Goal: Task Accomplishment & Management: Complete application form

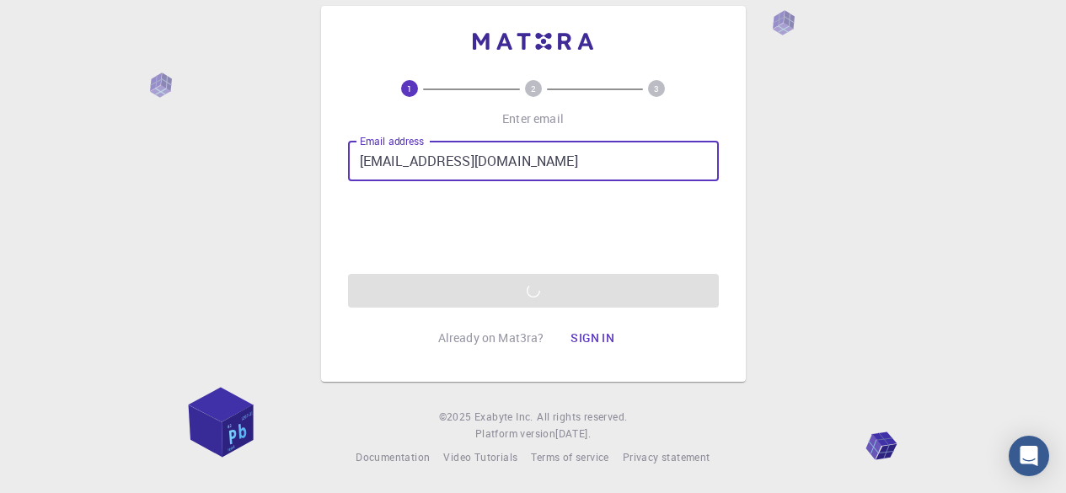
type input "[EMAIL_ADDRESS][DOMAIN_NAME]"
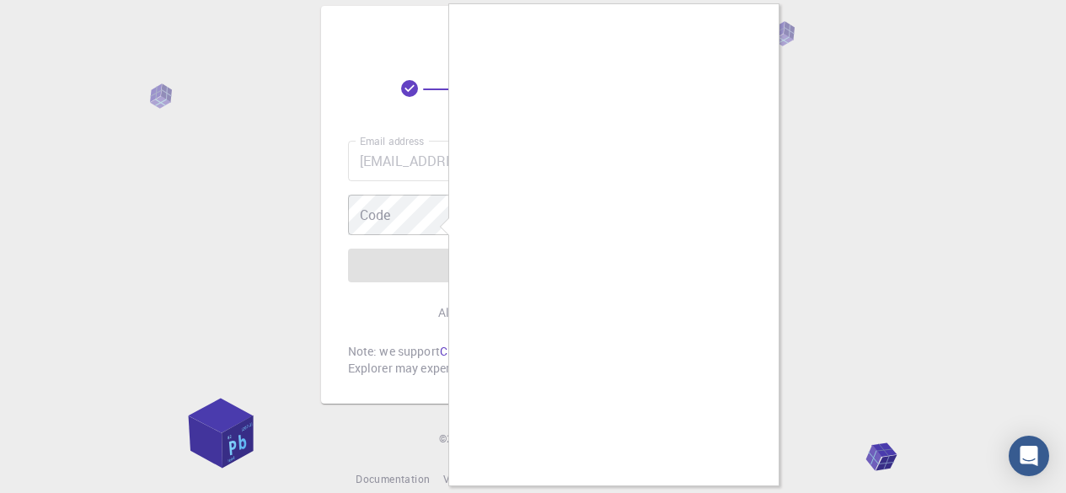
click at [820, 183] on div at bounding box center [533, 246] width 1066 height 493
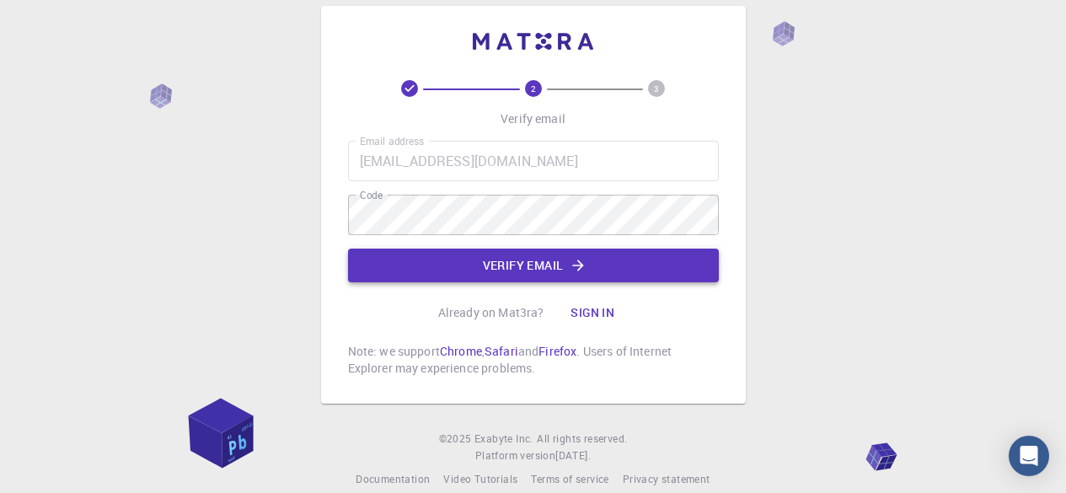
click at [521, 265] on button "Verify email" at bounding box center [533, 266] width 371 height 34
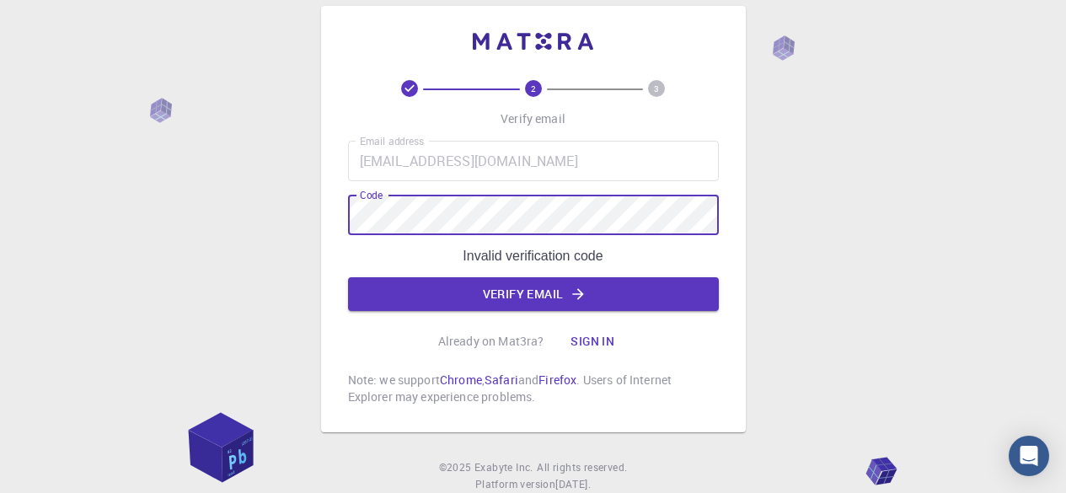
click at [339, 222] on div "2 3 Verify email Email address [EMAIL_ADDRESS][DOMAIN_NAME] Email address Code …" at bounding box center [533, 219] width 425 height 426
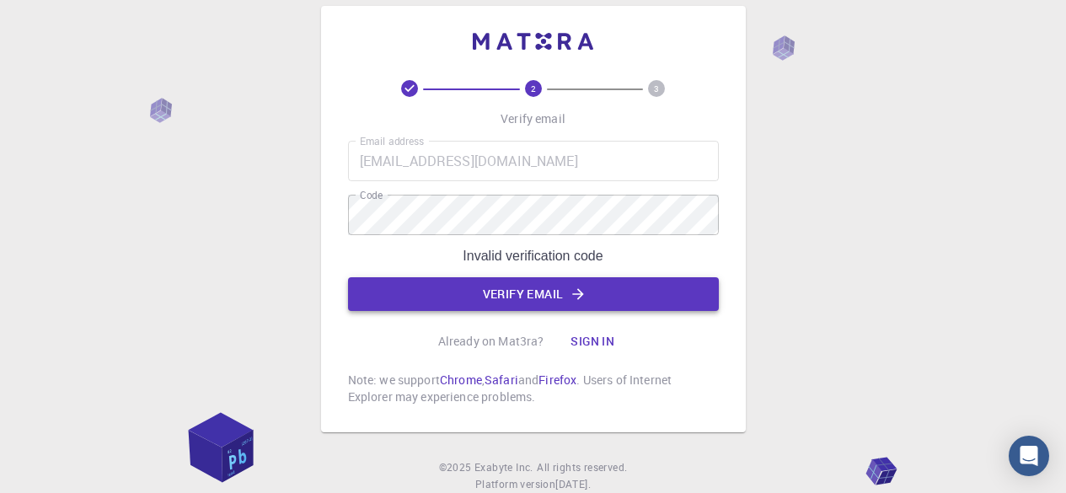
click at [500, 295] on button "Verify email" at bounding box center [533, 294] width 371 height 34
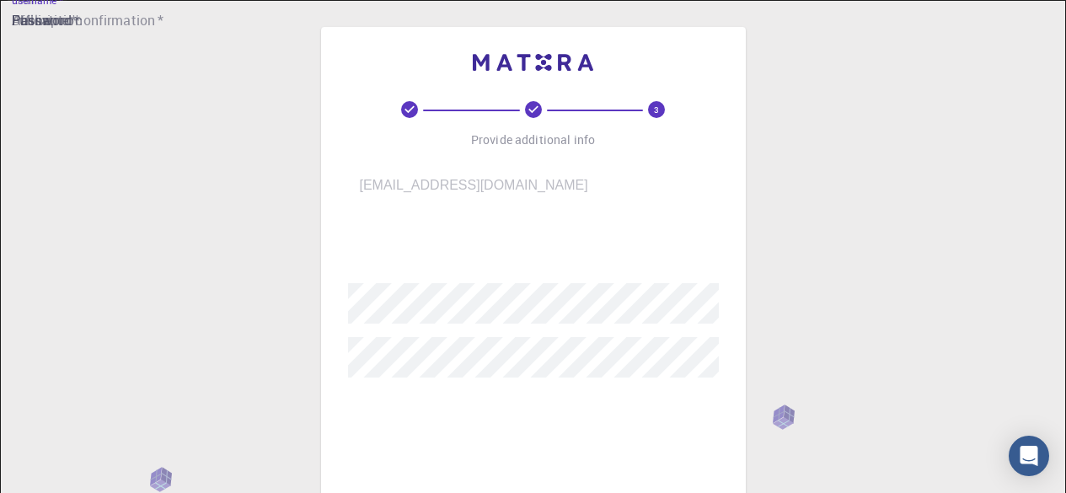
click at [492, 237] on input "username   *" at bounding box center [545, 245] width 394 height 47
type input "ammu"
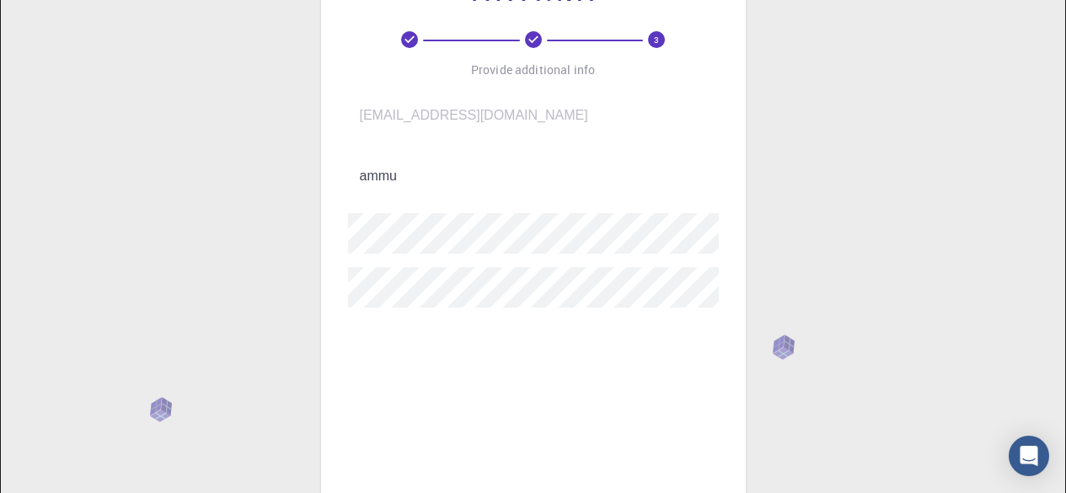
scroll to position [71, 0]
type input "ganapathiwar"
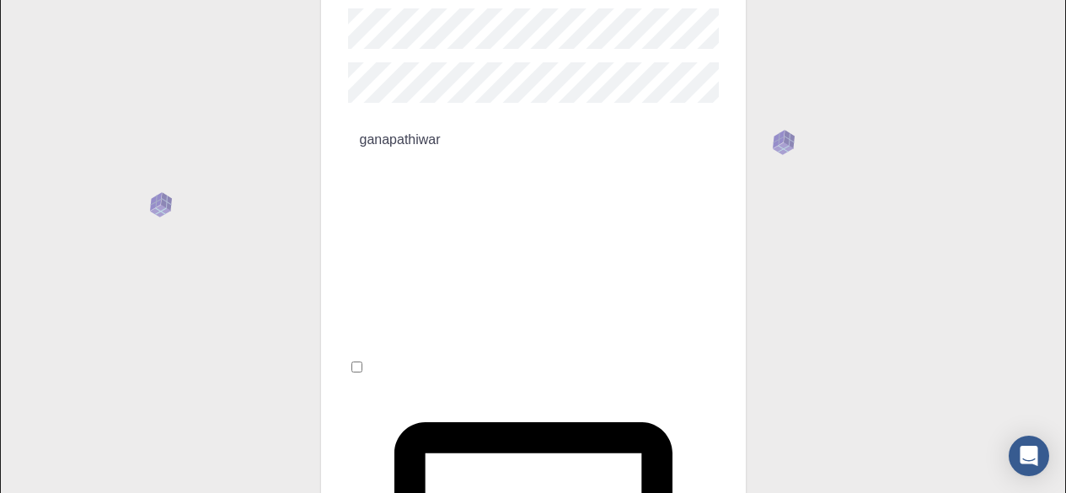
scroll to position [275, 0]
type input "9392534219"
click at [362, 361] on input "I accept the Terms of Service / Privacy Policy *" at bounding box center [356, 366] width 11 height 11
checkbox input "true"
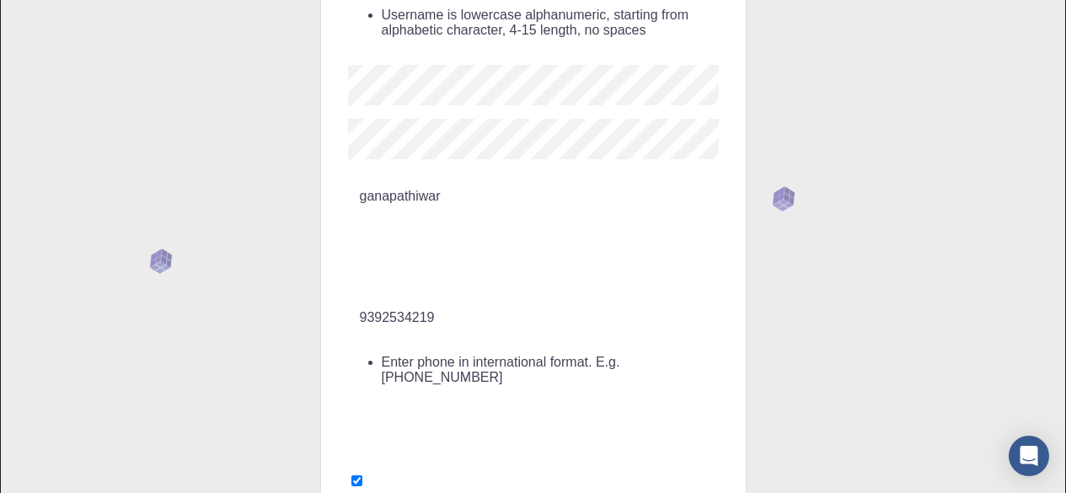
click at [359, 294] on input "9392534219" at bounding box center [545, 317] width 394 height 47
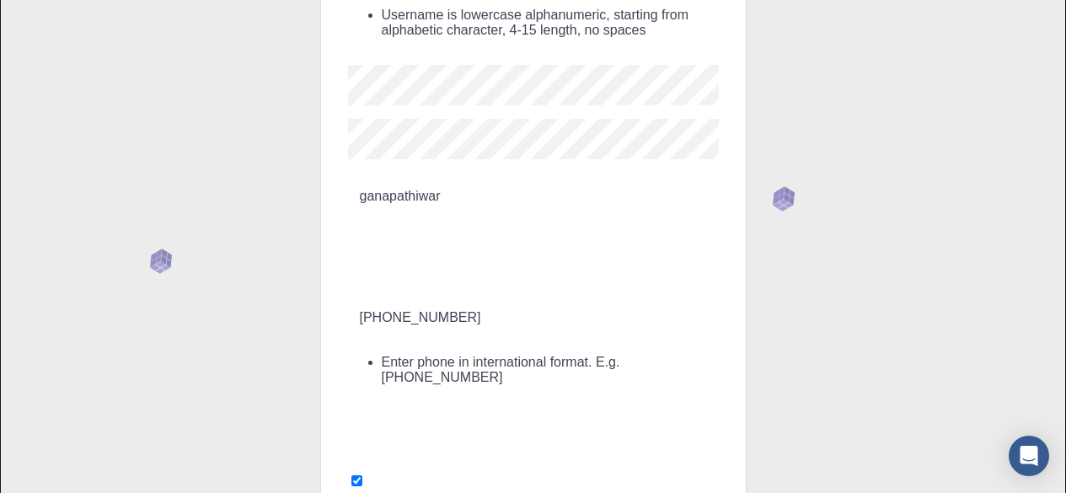
click at [388, 294] on input "[PHONE_NUMBER]" at bounding box center [545, 317] width 394 height 47
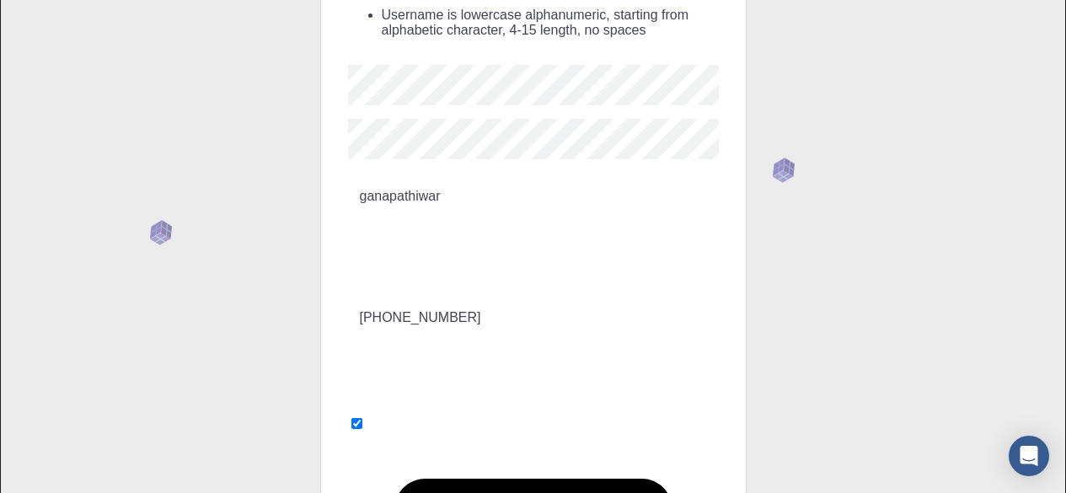
type input "[PHONE_NUMBER]"
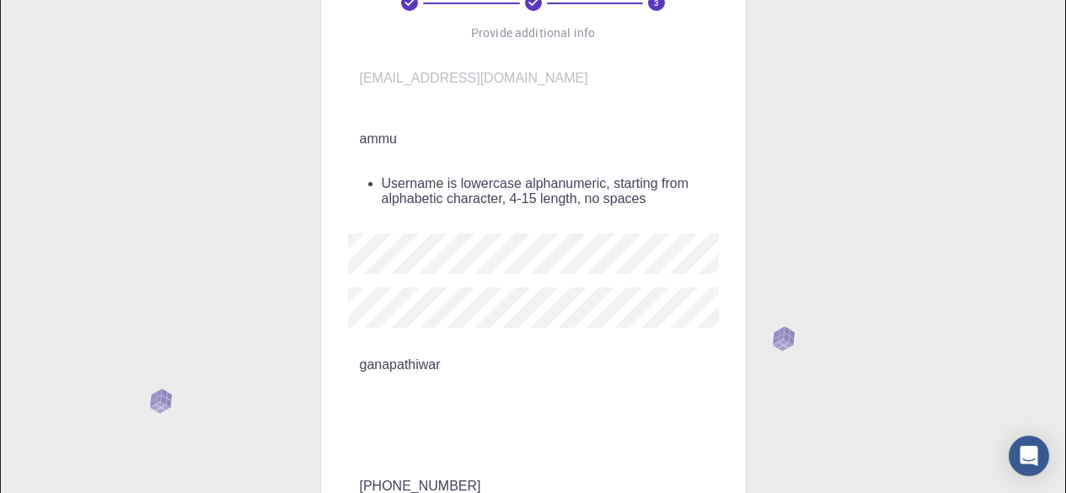
scroll to position [106, 0]
click at [498, 136] on input "ammu" at bounding box center [545, 139] width 394 height 47
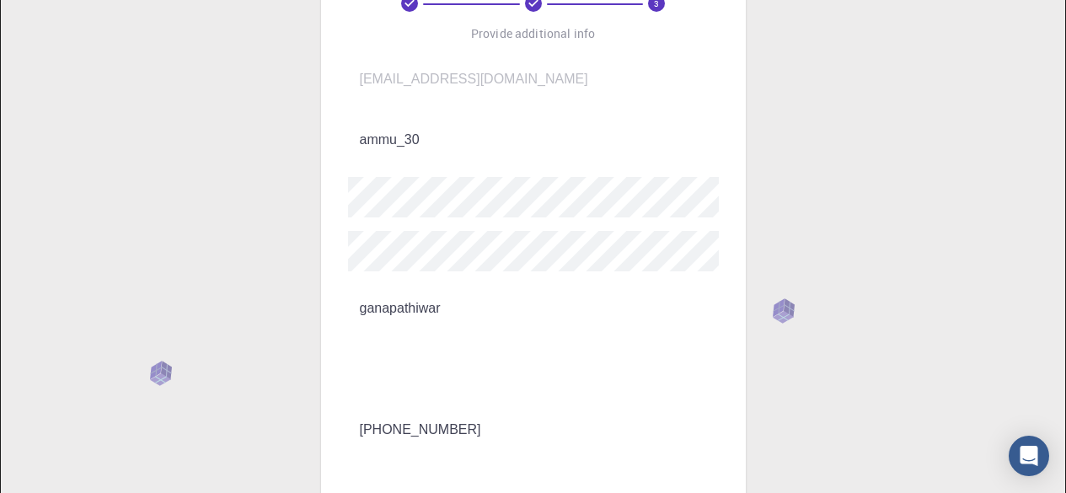
scroll to position [365, 0]
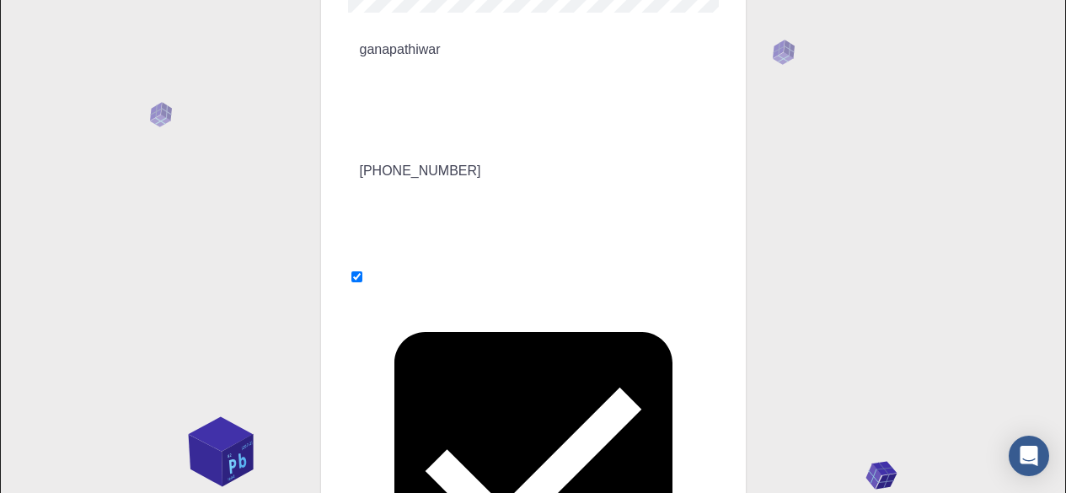
type input "ammu_30"
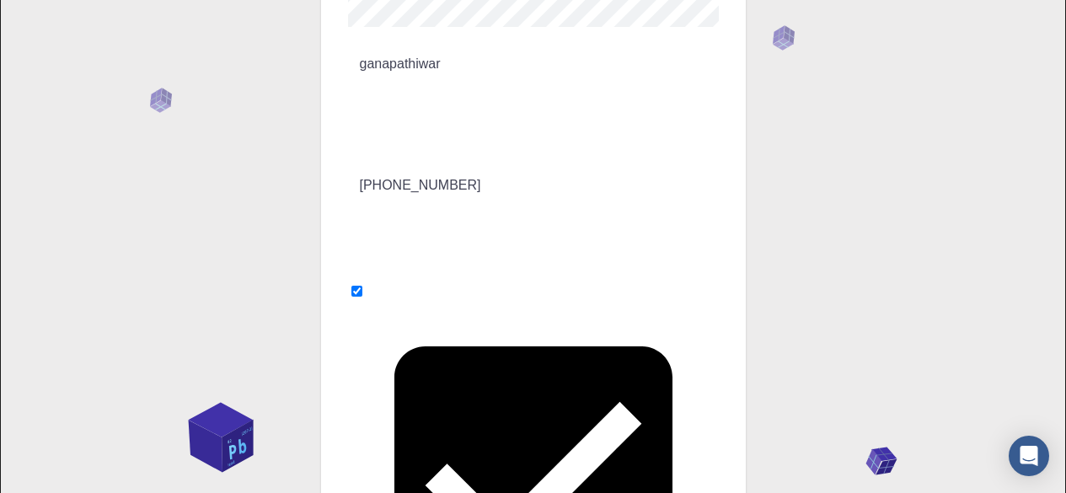
scroll to position [0, 0]
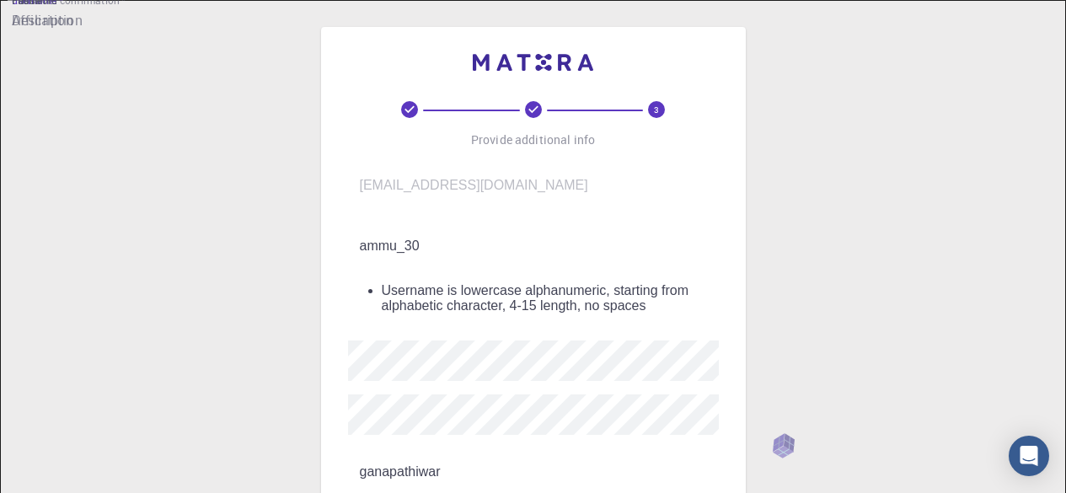
drag, startPoint x: 497, startPoint y: 249, endPoint x: 355, endPoint y: 232, distance: 143.4
click at [355, 232] on input "ammu_30" at bounding box center [545, 245] width 394 height 47
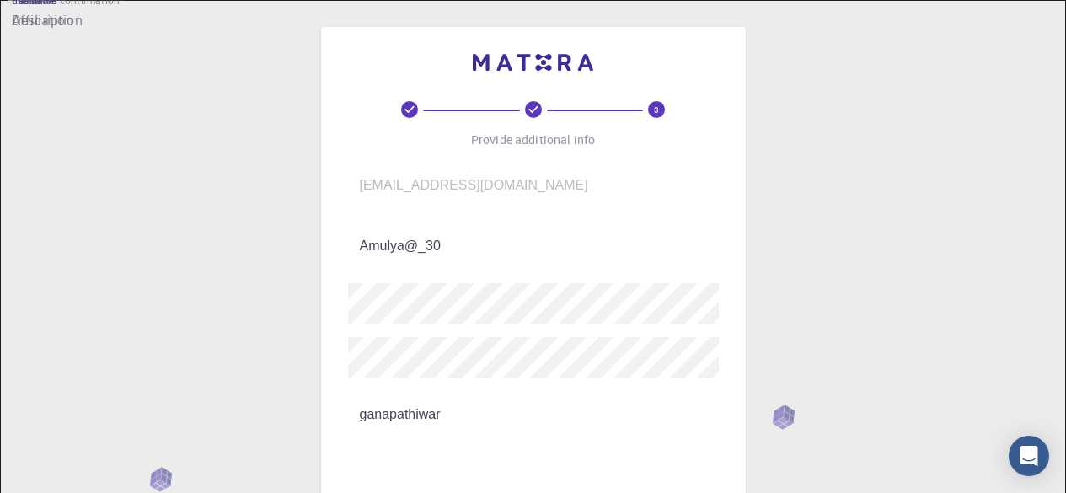
scroll to position [365, 0]
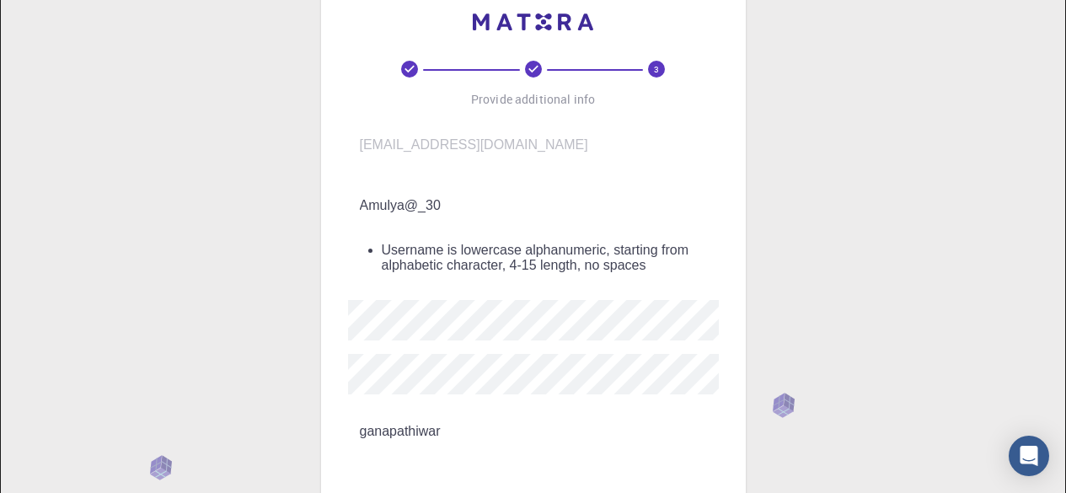
scroll to position [40, 0]
click at [457, 198] on input "Amulya@_30" at bounding box center [545, 206] width 394 height 47
click at [425, 191] on input "Amulya@_30" at bounding box center [545, 206] width 394 height 47
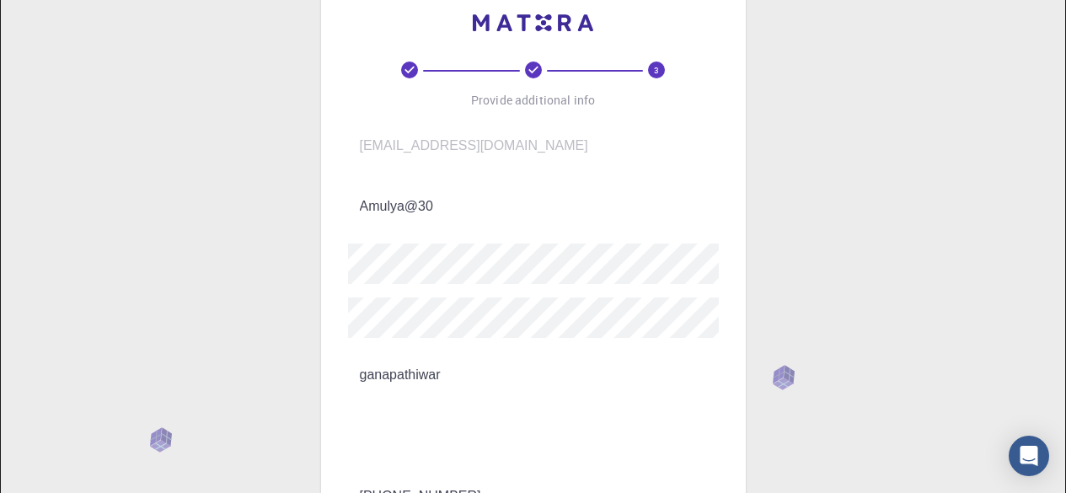
scroll to position [365, 0]
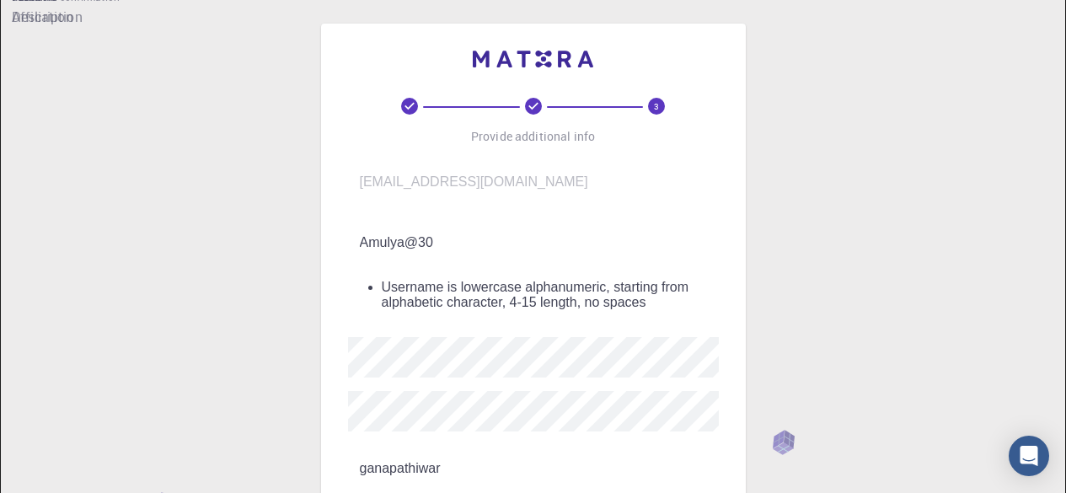
scroll to position [0, 0]
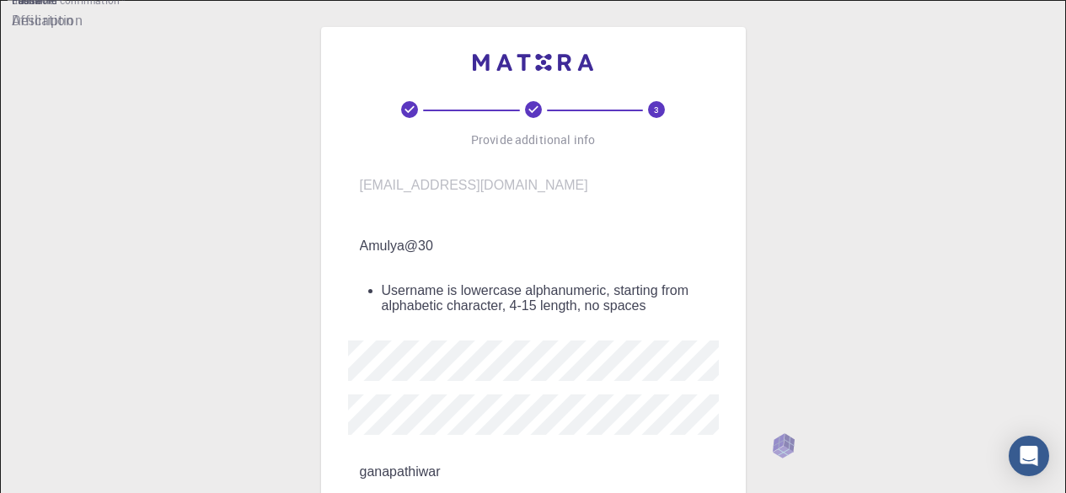
click at [369, 231] on input "Amulya@30" at bounding box center [545, 245] width 394 height 47
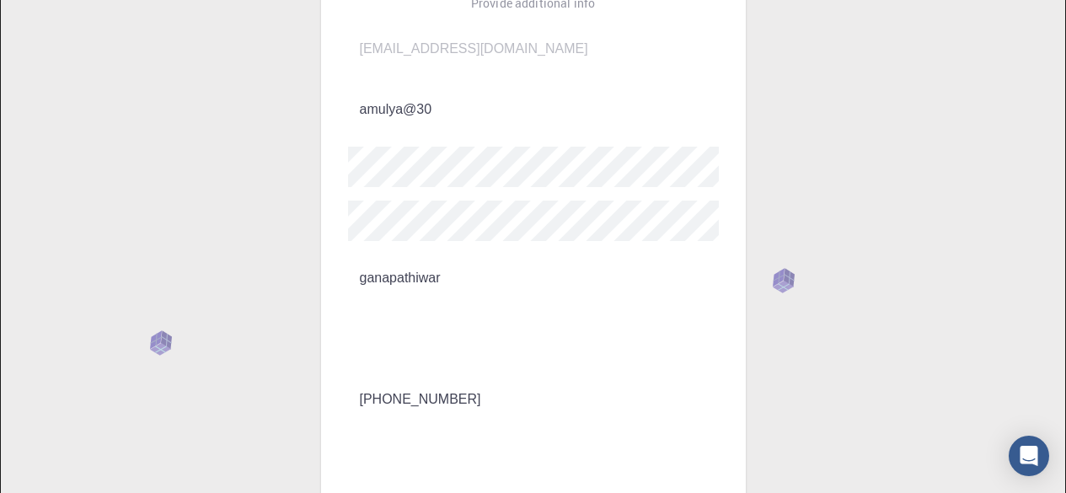
scroll to position [211, 0]
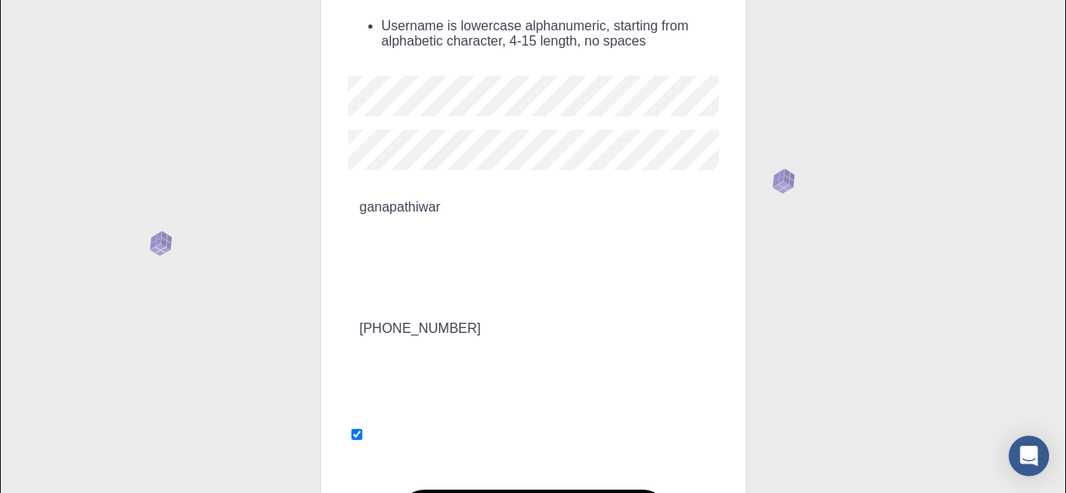
scroll to position [270, 0]
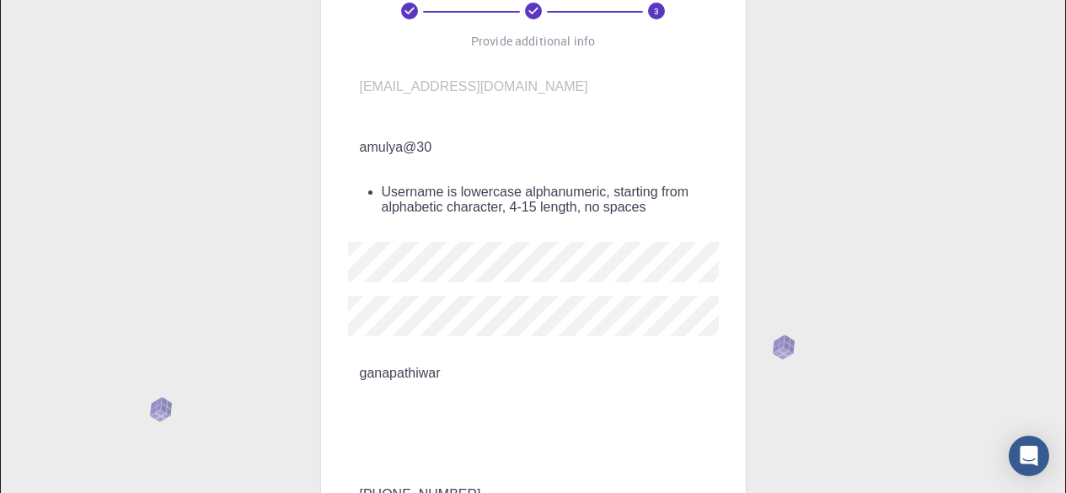
scroll to position [98, 0]
click at [537, 142] on input "amulya@30" at bounding box center [545, 148] width 394 height 47
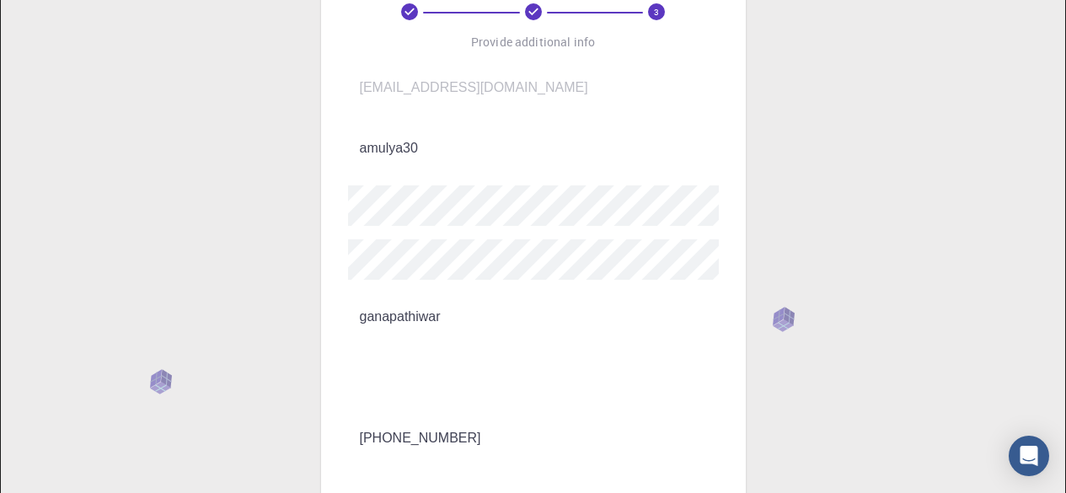
scroll to position [365, 0]
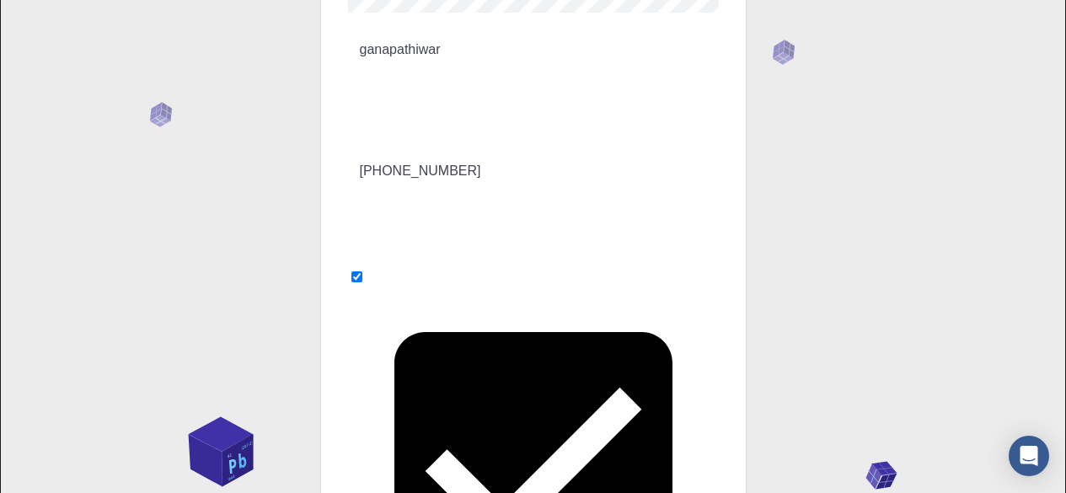
type input "amulya30"
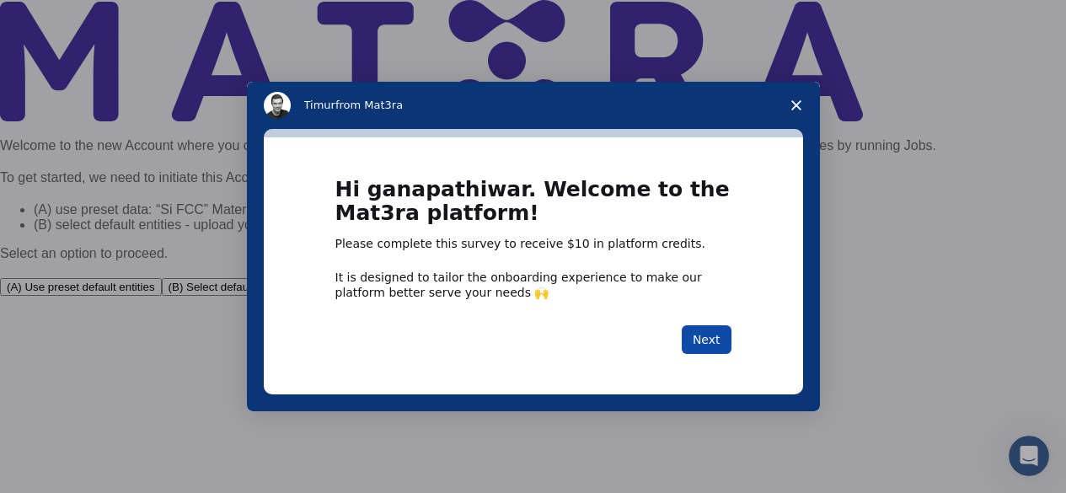
click at [716, 346] on button "Next" at bounding box center [706, 339] width 50 height 29
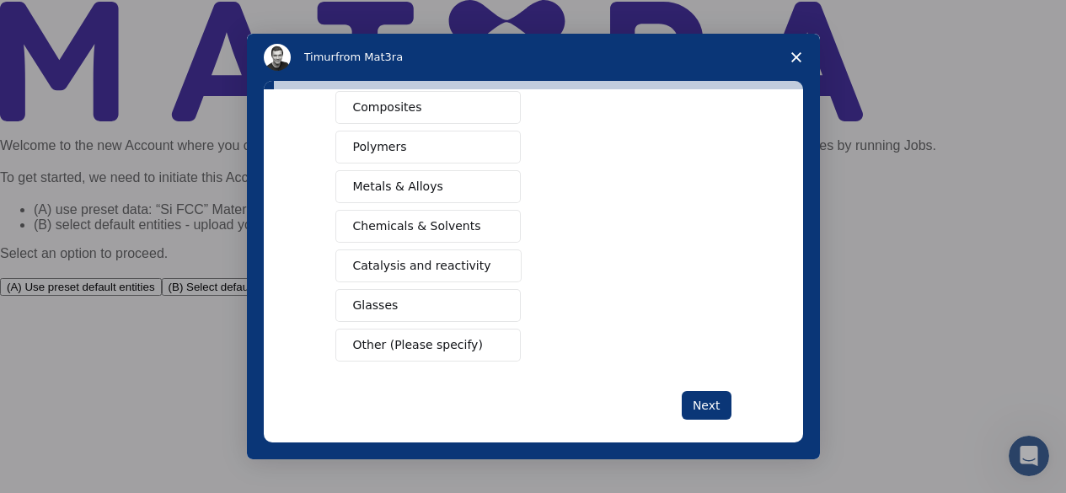
scroll to position [303, 0]
click at [444, 334] on button "Other (Please specify)" at bounding box center [427, 344] width 185 height 33
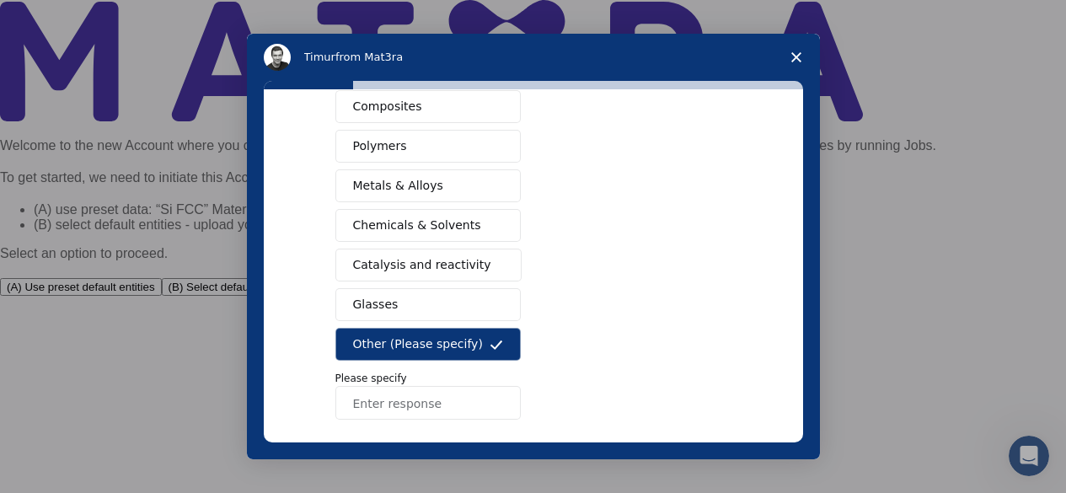
scroll to position [379, 0]
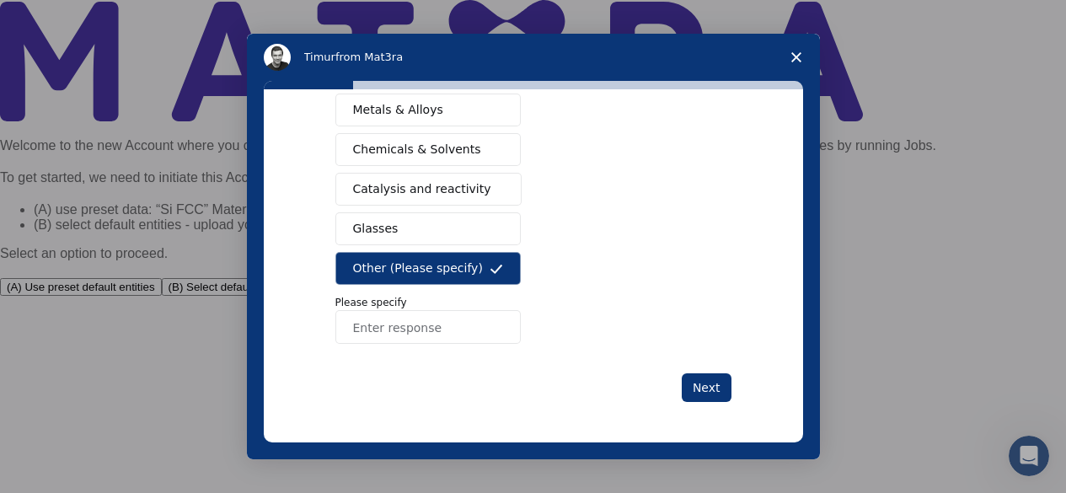
click at [474, 281] on button "Other (Please specify)" at bounding box center [427, 268] width 185 height 33
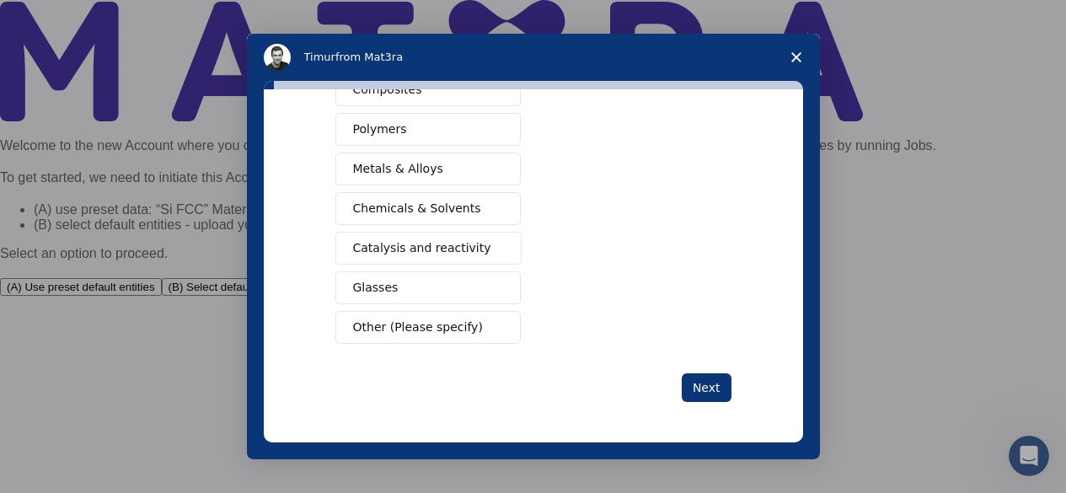
scroll to position [320, 0]
click at [702, 381] on button "Next" at bounding box center [706, 387] width 50 height 29
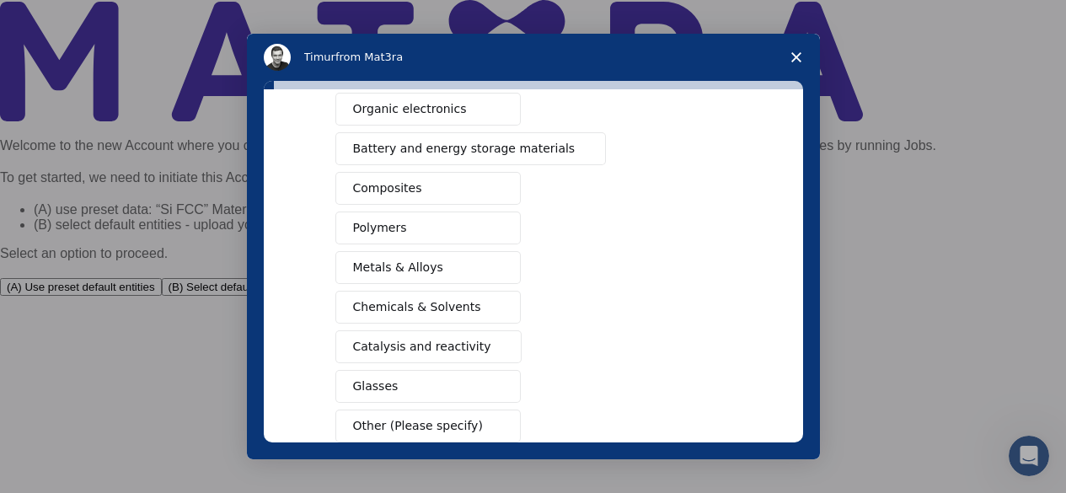
scroll to position [340, 0]
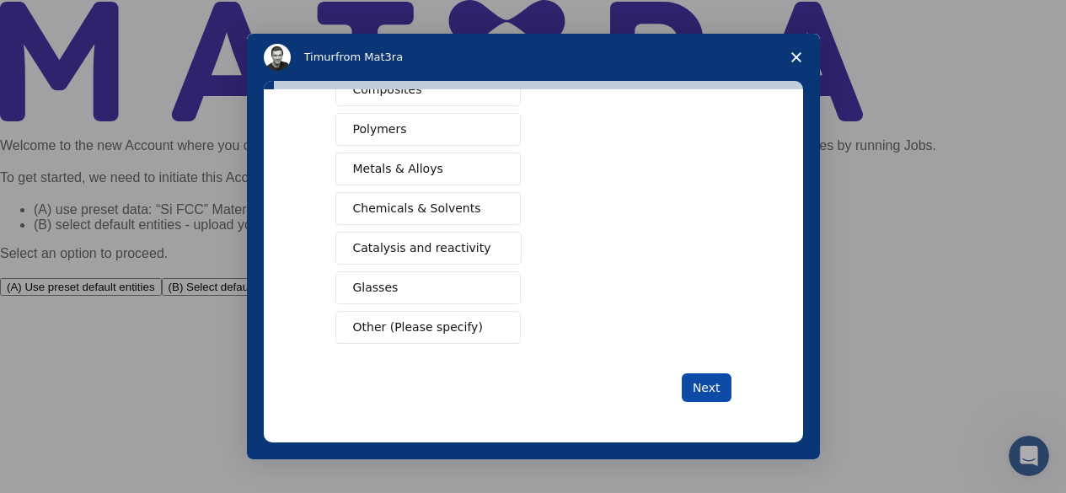
click at [718, 383] on button "Next" at bounding box center [706, 387] width 50 height 29
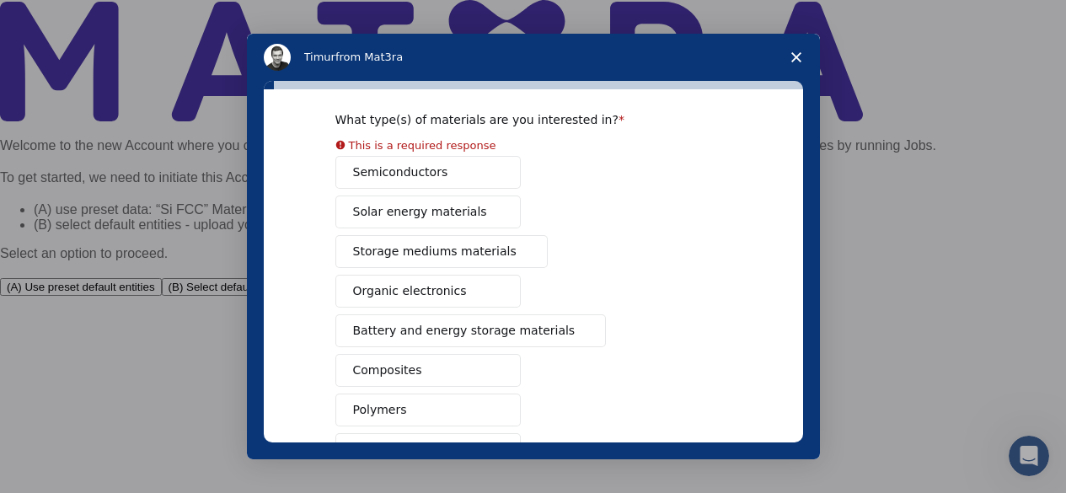
scroll to position [59, 0]
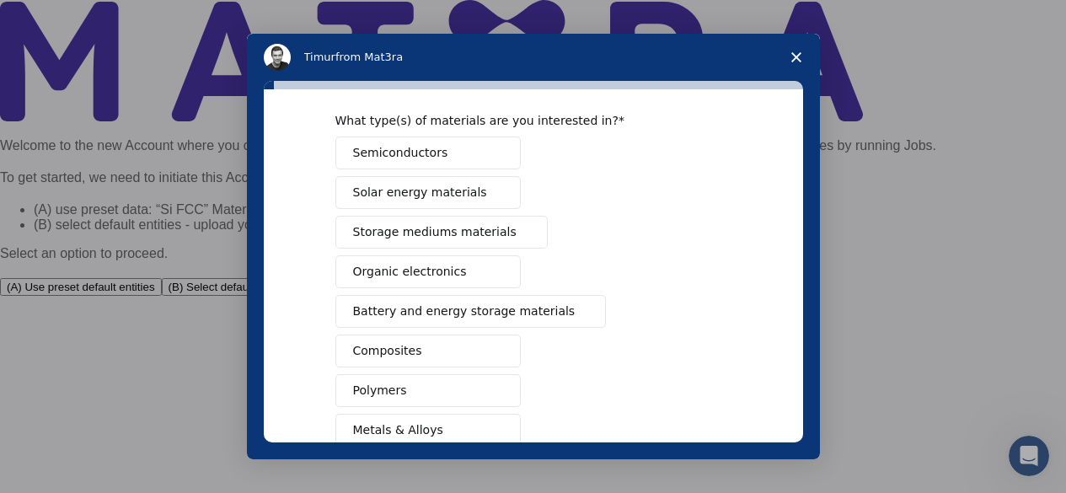
click at [482, 212] on div "Semiconductors Solar energy materials Storage mediums materials Organic electro…" at bounding box center [533, 370] width 396 height 468
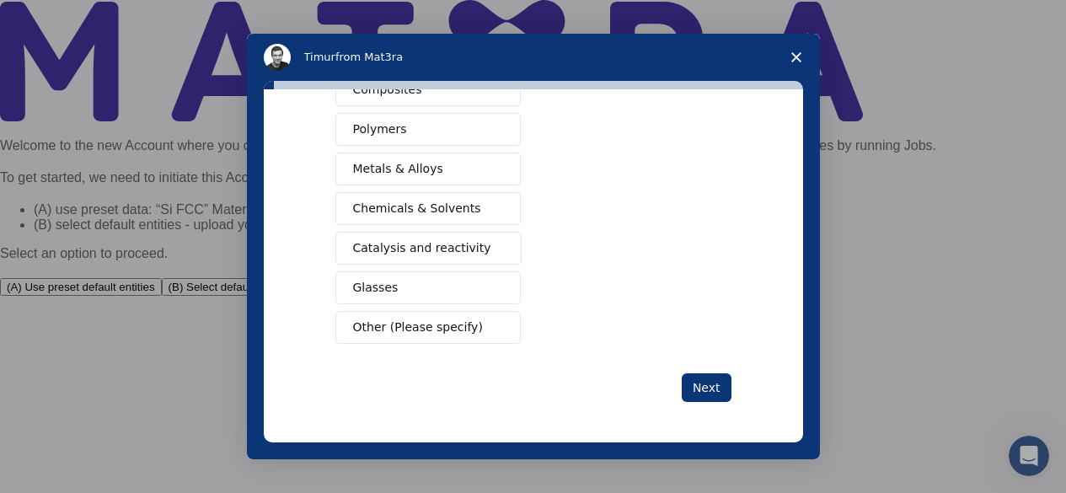
click at [454, 334] on span "Other (Please specify)" at bounding box center [418, 327] width 130 height 18
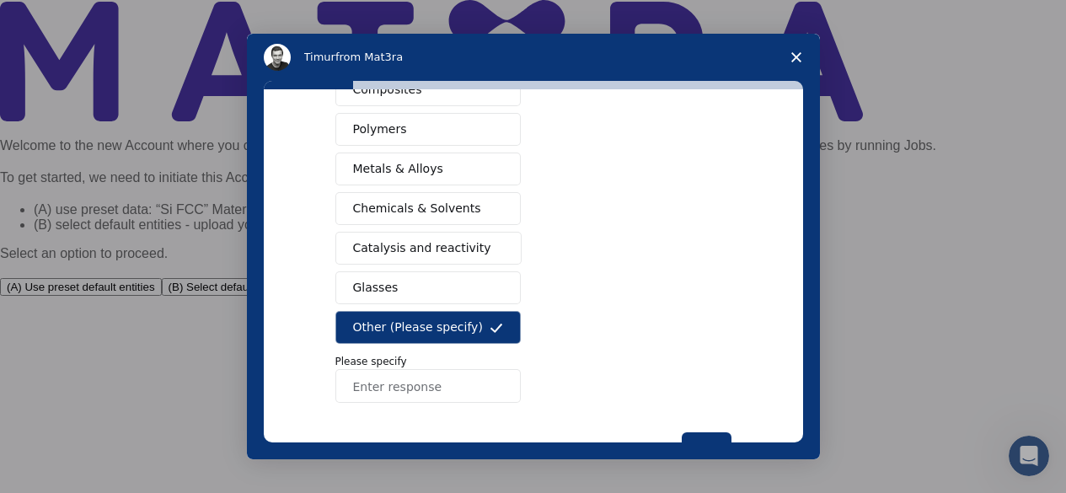
click at [436, 384] on input "Enter response" at bounding box center [427, 386] width 185 height 34
type input "sql"
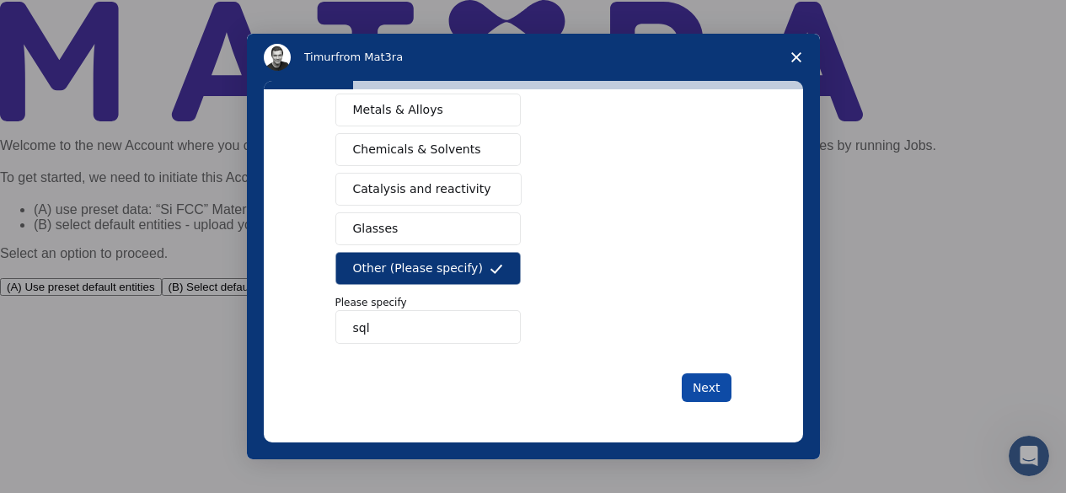
click at [717, 388] on button "Next" at bounding box center [706, 387] width 50 height 29
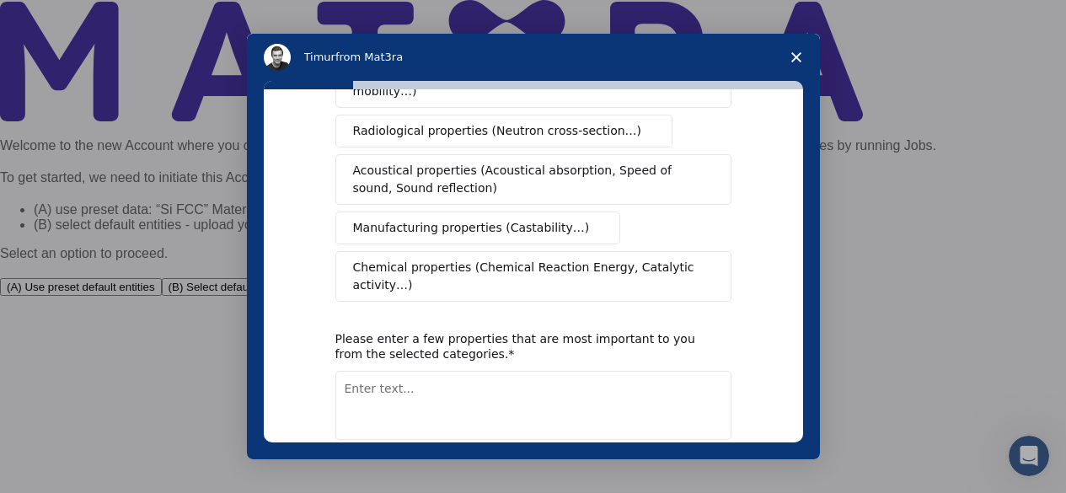
scroll to position [365, 0]
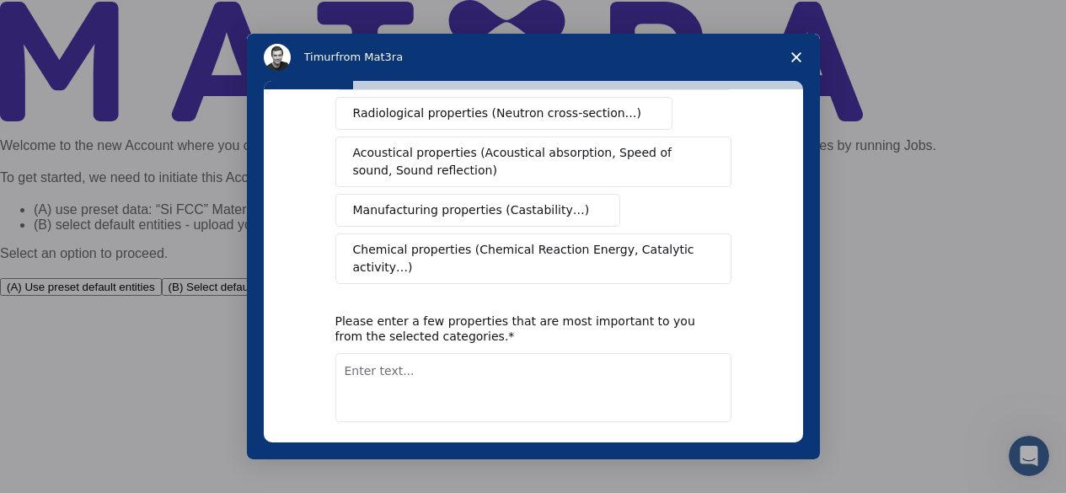
click at [573, 353] on textarea "Enter text..." at bounding box center [533, 387] width 396 height 69
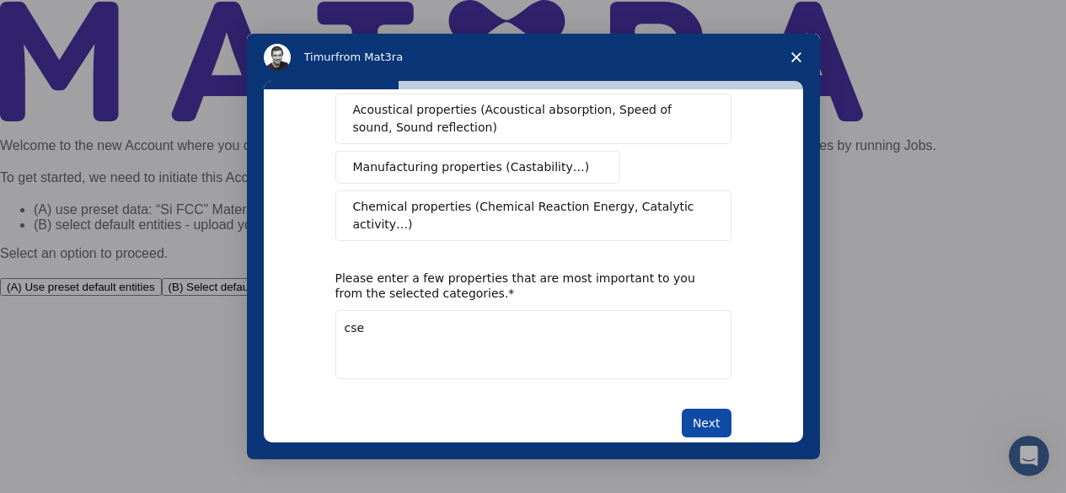
click at [710, 409] on button "Next" at bounding box center [706, 423] width 50 height 29
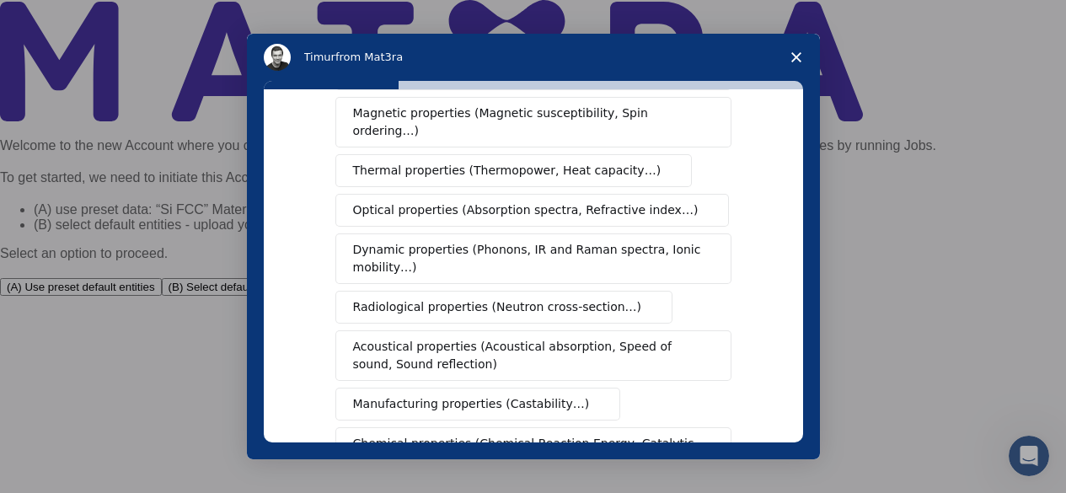
scroll to position [427, 0]
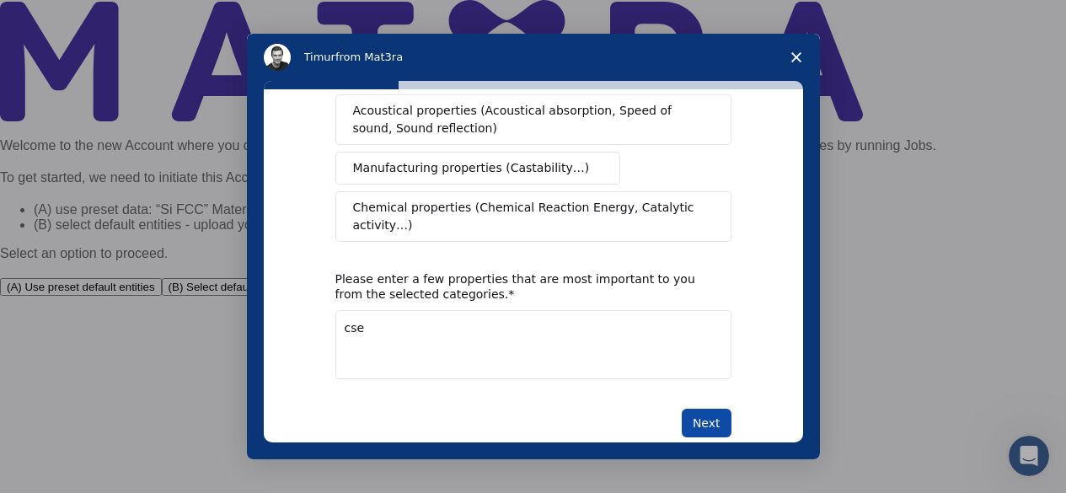
click at [699, 409] on button "Next" at bounding box center [706, 423] width 50 height 29
drag, startPoint x: 588, startPoint y: 291, endPoint x: 359, endPoint y: 271, distance: 229.9
click at [359, 271] on div "Please enter a few properties that are most important to you from the selected …" at bounding box center [533, 325] width 396 height 108
type textarea "c"
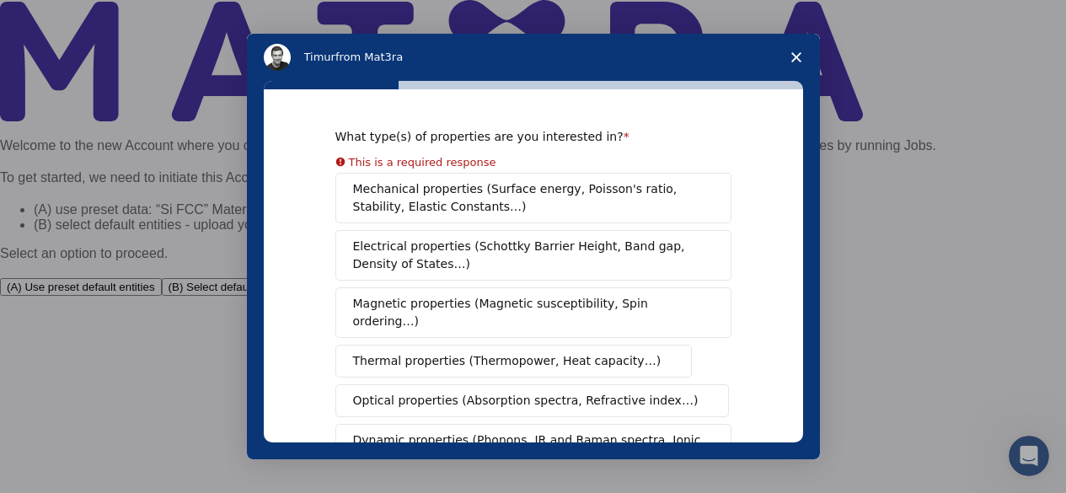
scroll to position [0, 0]
click at [427, 187] on span "Mechanical properties (Surface energy, Poisson's ratio, Stability, Elastic Cons…" at bounding box center [528, 198] width 351 height 35
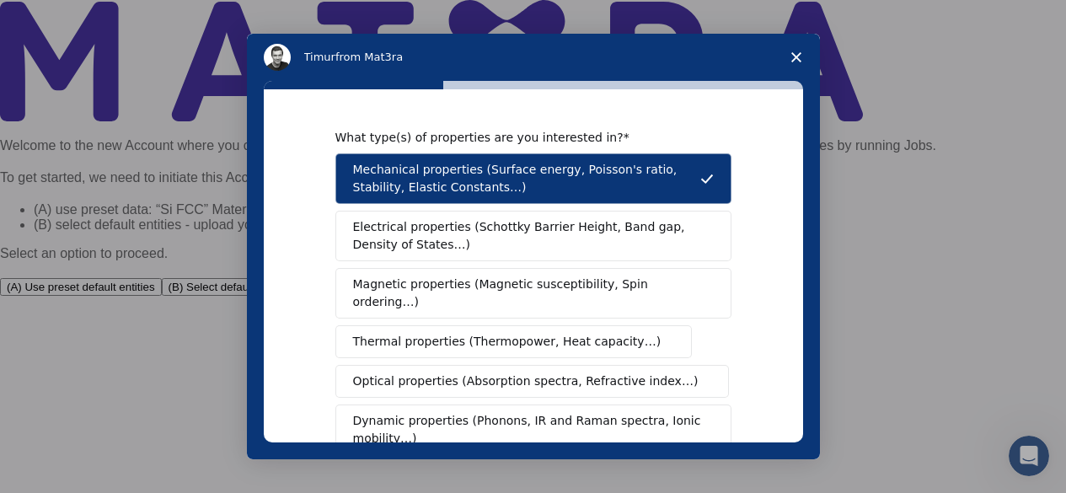
click at [427, 187] on span "Mechanical properties (Surface energy, Poisson's ratio, Stability, Elastic Cons…" at bounding box center [526, 178] width 347 height 35
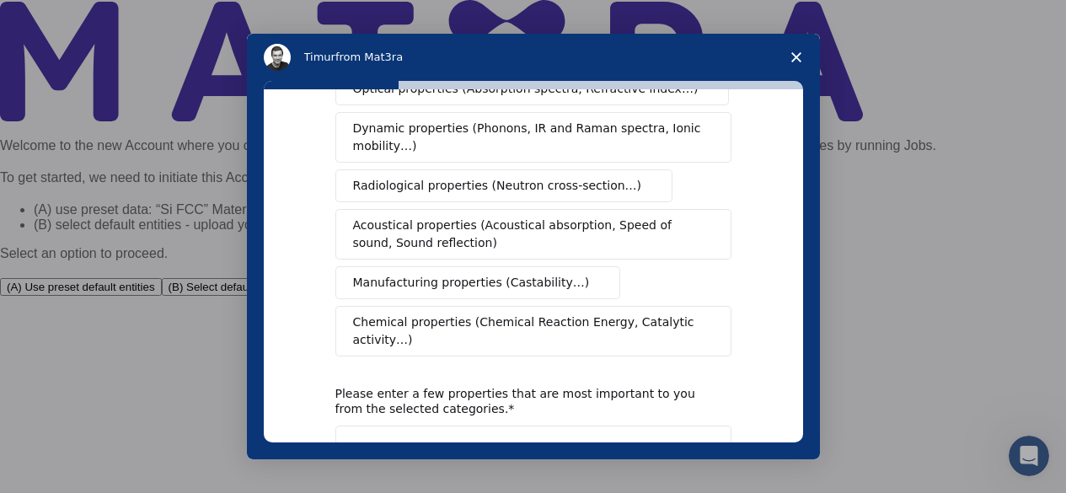
scroll to position [294, 0]
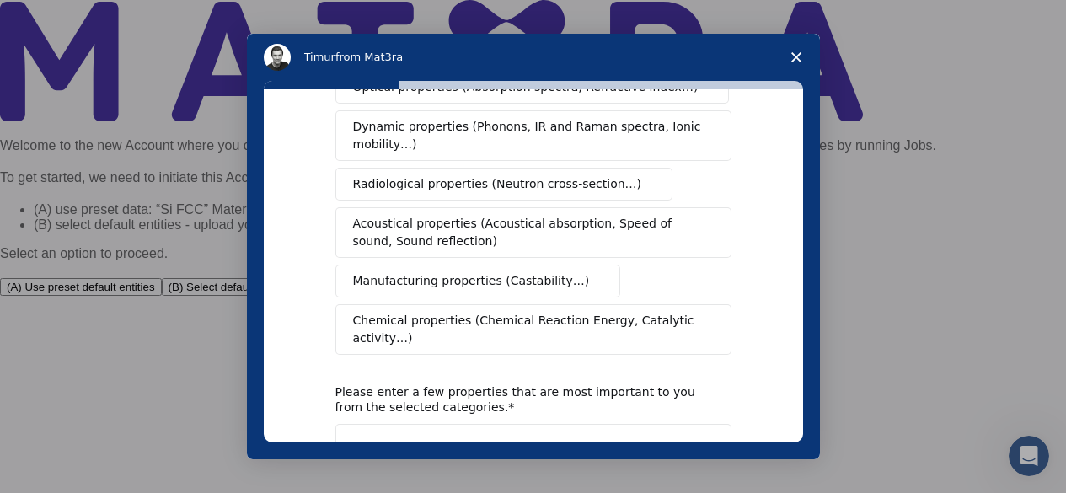
click at [529, 313] on button "Chemical properties (Chemical Reaction Energy, Catalytic activity…)" at bounding box center [533, 329] width 396 height 51
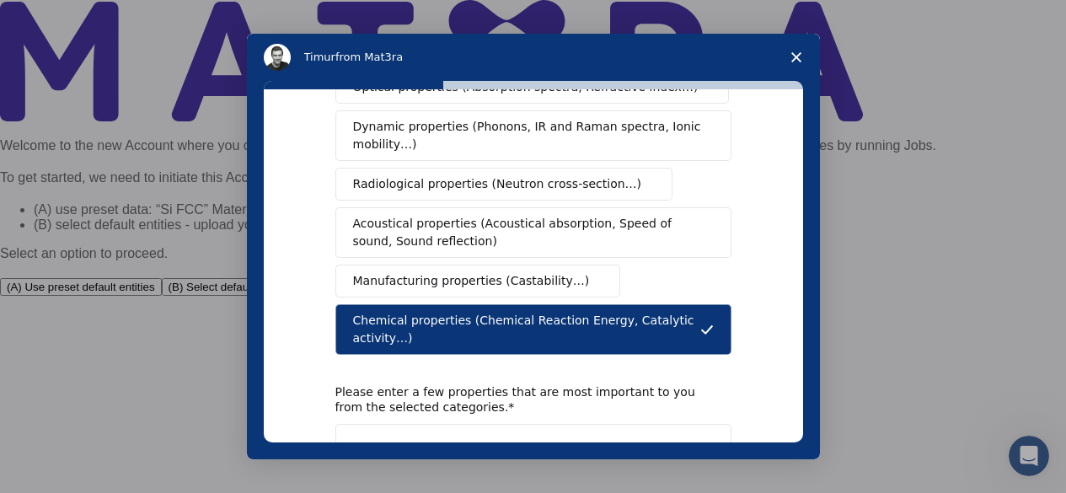
scroll to position [408, 0]
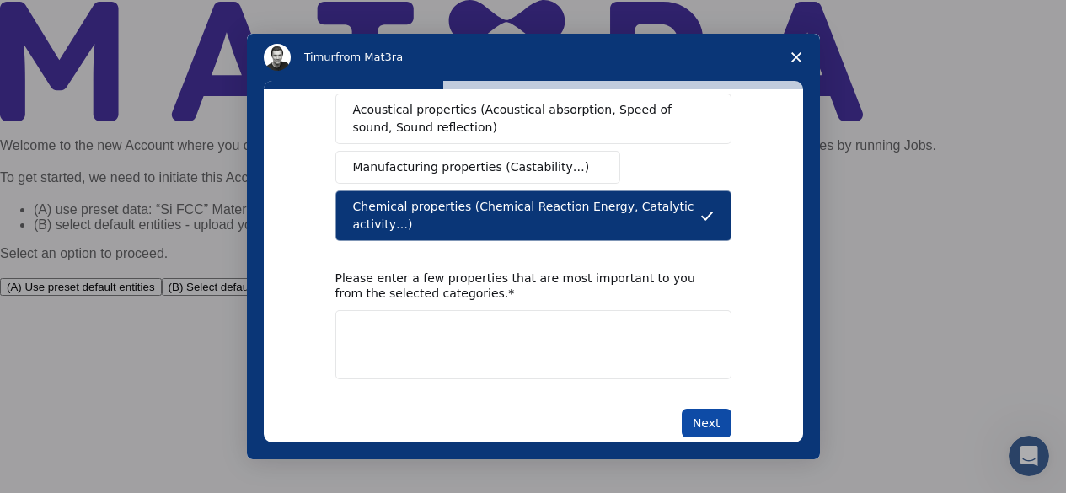
click at [694, 409] on button "Next" at bounding box center [706, 423] width 50 height 29
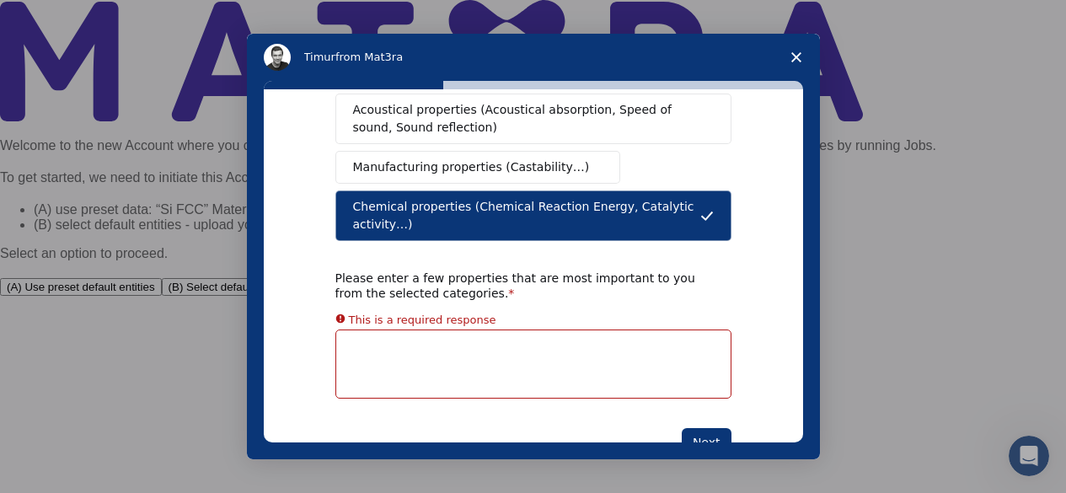
click at [662, 310] on div "This is a required response" at bounding box center [533, 320] width 396 height 20
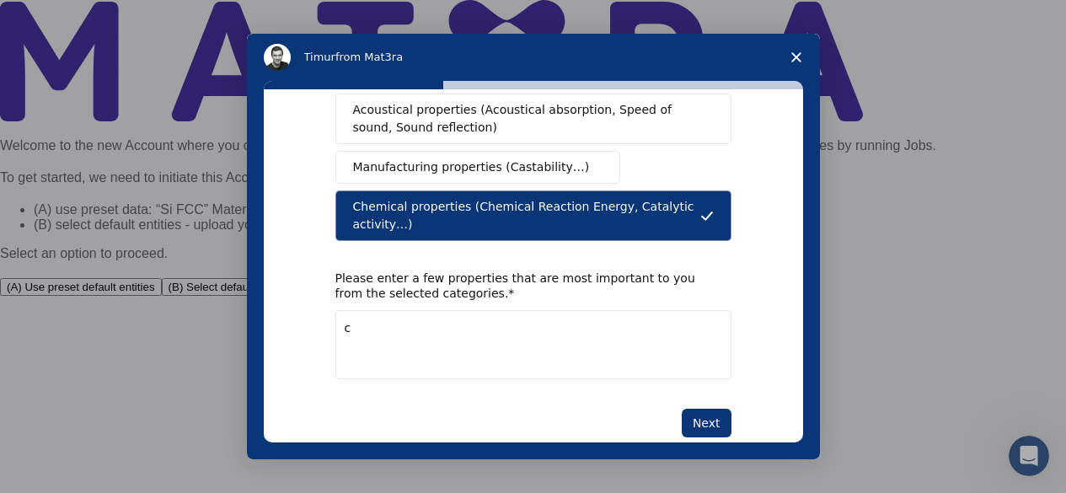
click at [639, 334] on textarea "c" at bounding box center [533, 344] width 396 height 69
type textarea "cse"
click at [706, 409] on button "Next" at bounding box center [706, 423] width 50 height 29
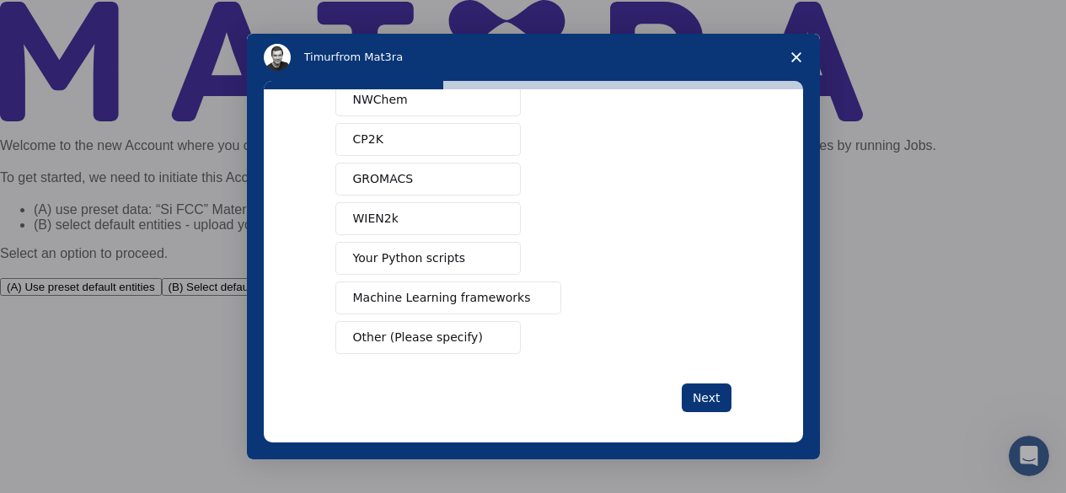
scroll to position [199, 0]
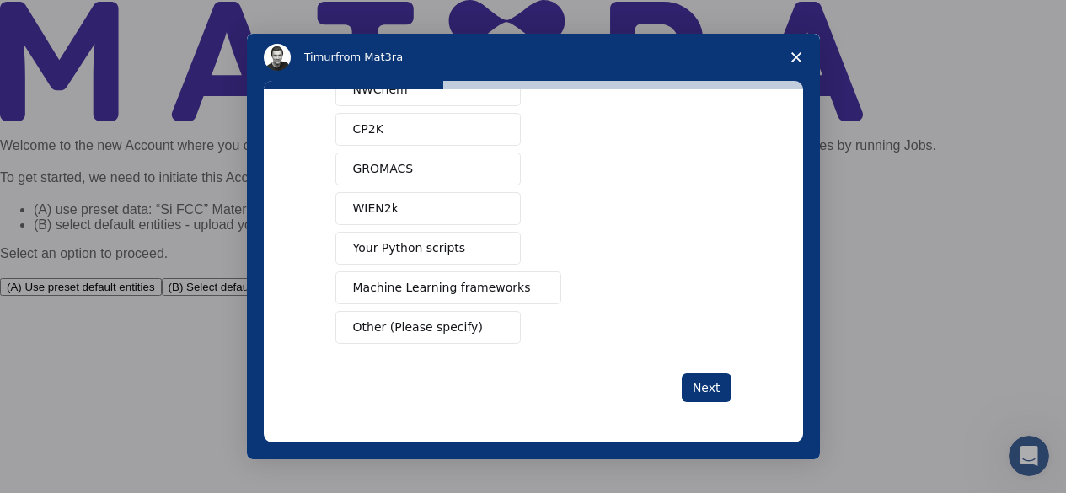
click at [482, 334] on button "Other (Please specify)" at bounding box center [427, 327] width 185 height 33
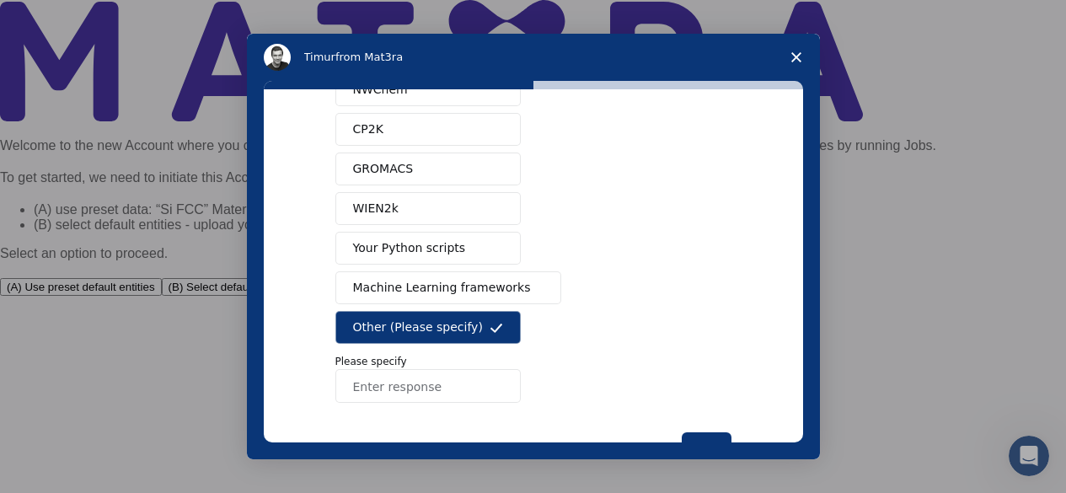
click at [455, 387] on input "Enter response" at bounding box center [427, 386] width 185 height 34
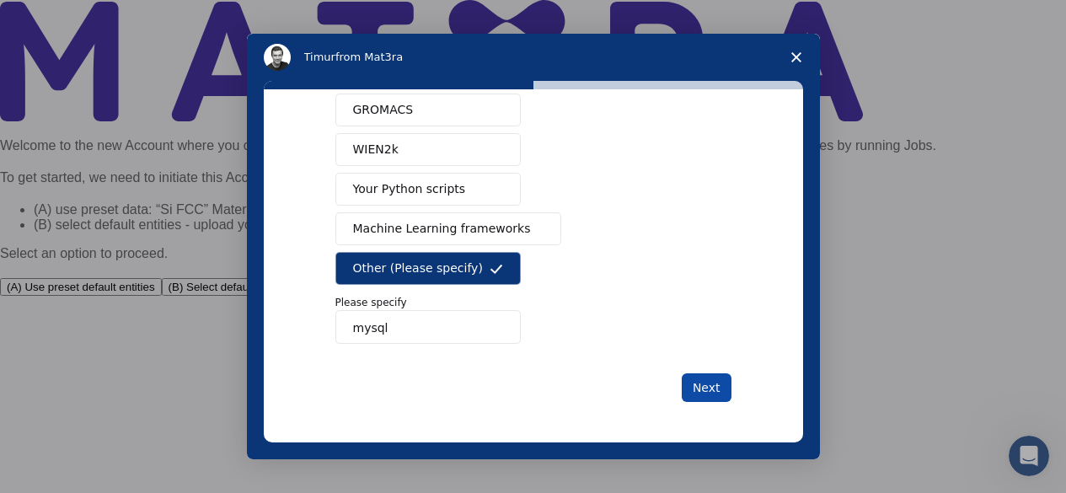
type input "mysql"
click at [692, 375] on button "Next" at bounding box center [706, 387] width 50 height 29
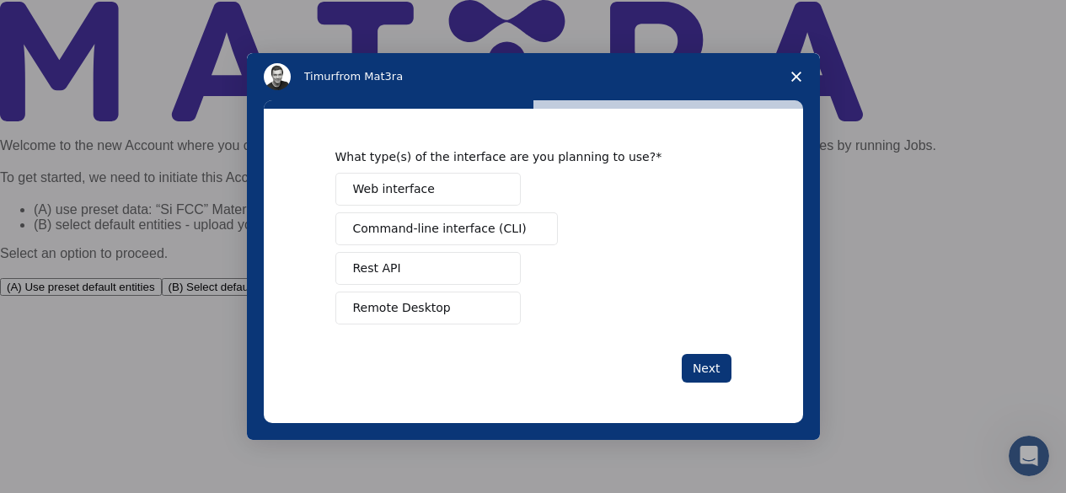
click at [475, 192] on button "Web interface" at bounding box center [427, 189] width 185 height 33
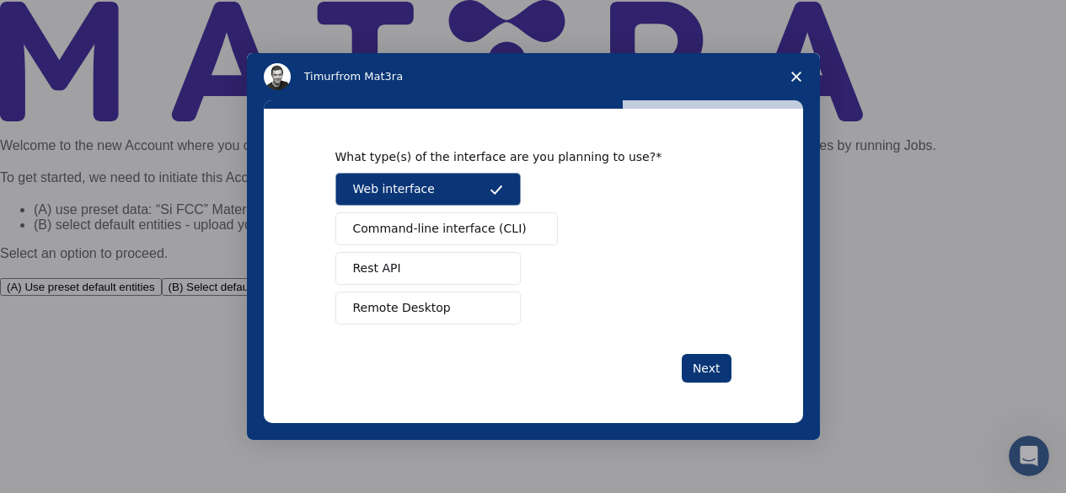
click at [469, 219] on button "Command-line interface (CLI)" at bounding box center [446, 228] width 222 height 33
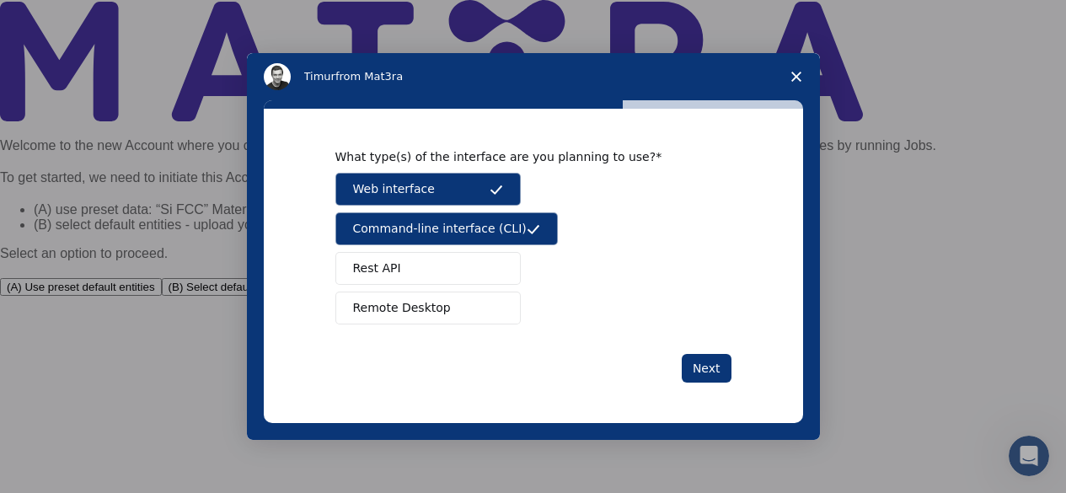
click at [469, 264] on button "Rest API" at bounding box center [427, 268] width 185 height 33
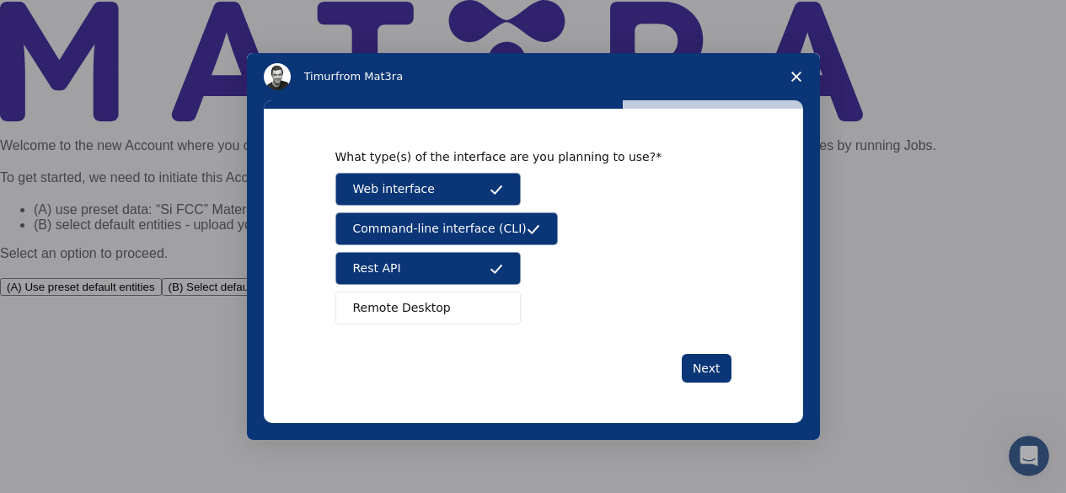
click at [472, 309] on button "Remote Desktop" at bounding box center [427, 307] width 185 height 33
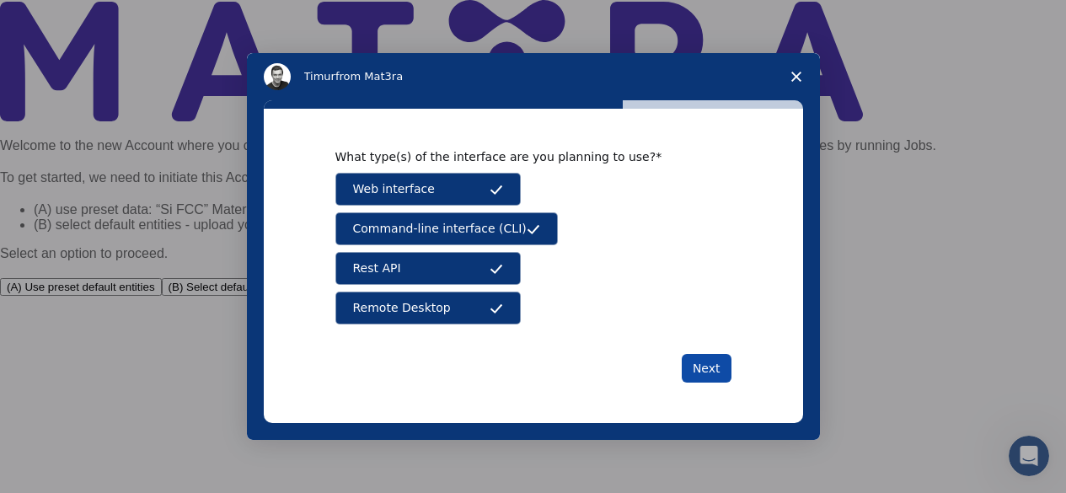
click at [714, 371] on button "Next" at bounding box center [706, 368] width 50 height 29
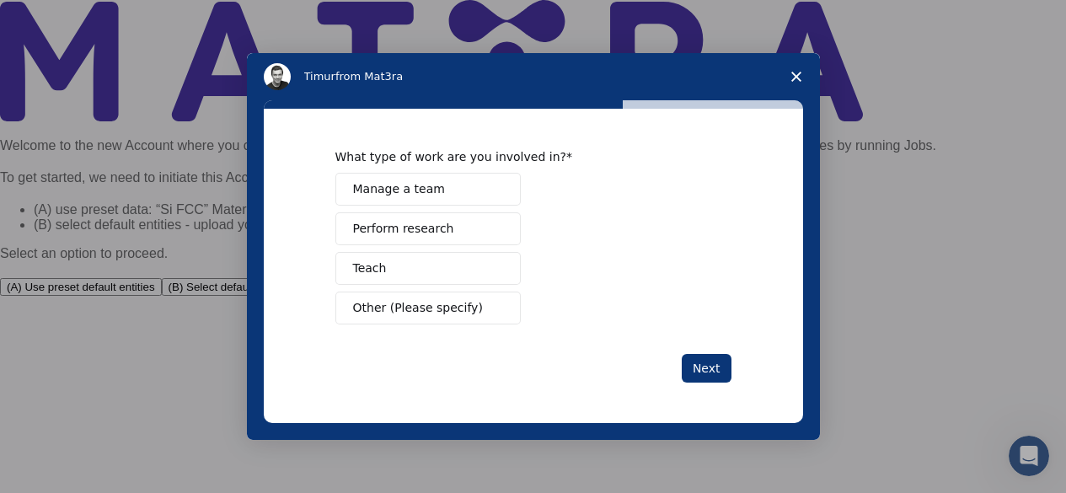
click at [478, 190] on button "Manage a team" at bounding box center [427, 189] width 185 height 33
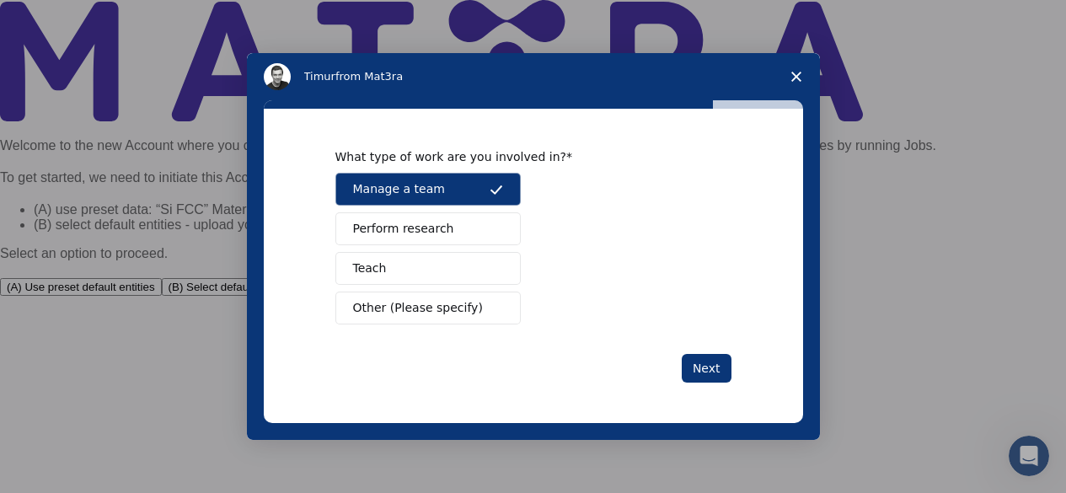
click at [478, 190] on button "Manage a team" at bounding box center [427, 189] width 185 height 33
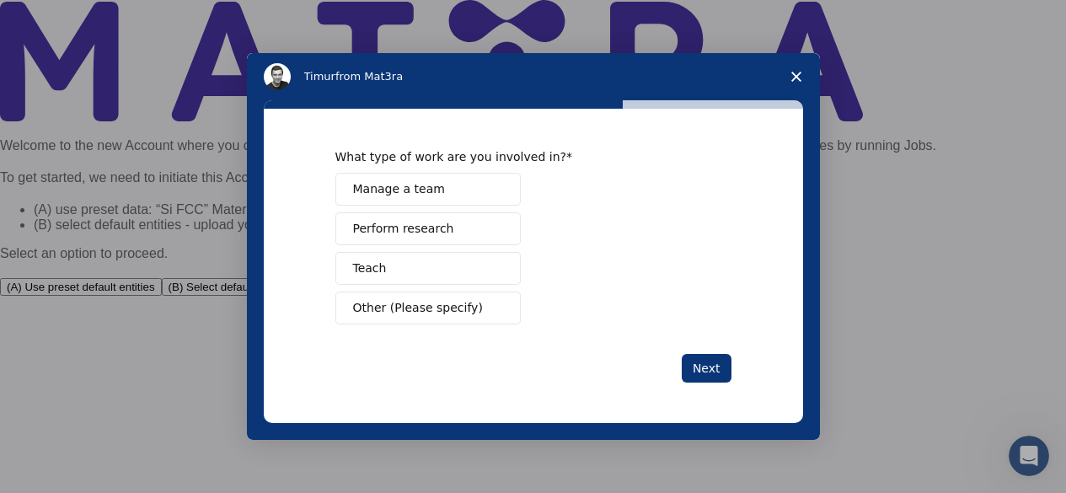
click at [484, 308] on button "Other (Please specify)" at bounding box center [427, 307] width 185 height 33
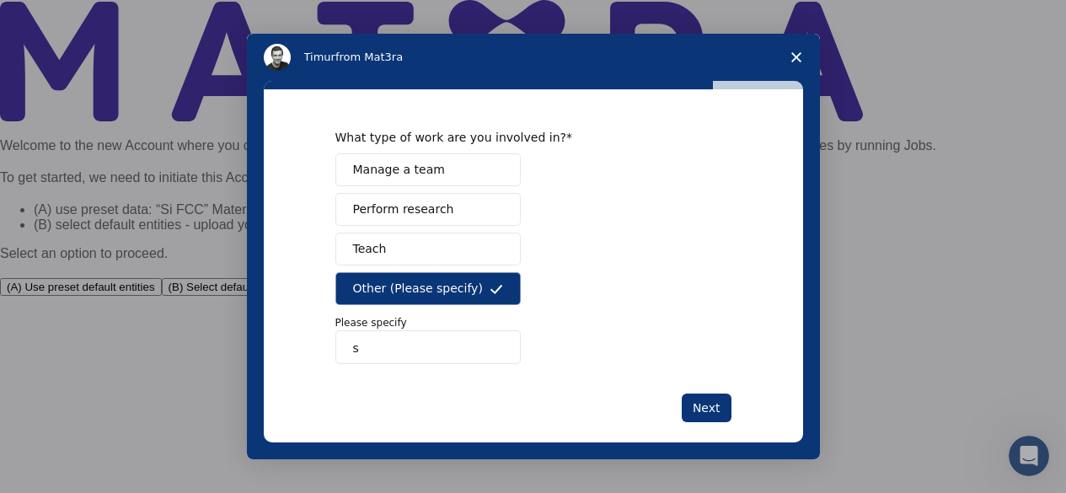
click at [467, 355] on input "s" at bounding box center [427, 347] width 185 height 34
type input "single"
click at [689, 405] on button "Next" at bounding box center [706, 407] width 50 height 29
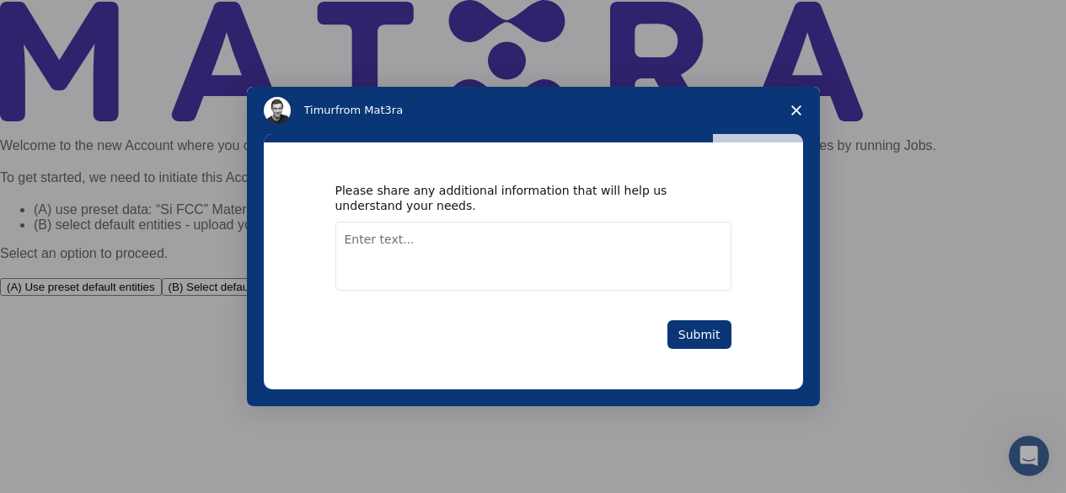
click at [581, 248] on textarea "Enter text..." at bounding box center [533, 256] width 396 height 69
type textarea "cse"
click at [695, 329] on button "Submit" at bounding box center [699, 334] width 64 height 29
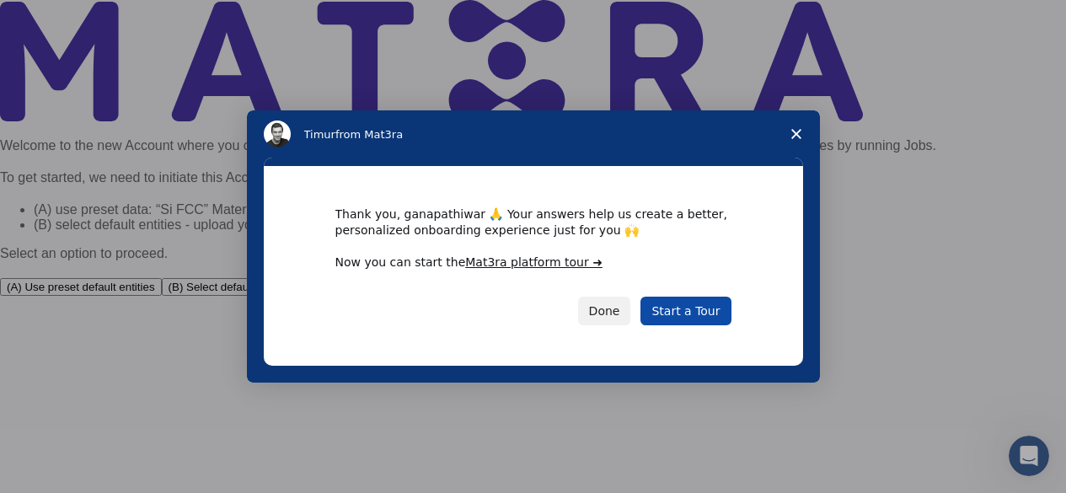
click at [689, 309] on link "Start a Tour" at bounding box center [685, 311] width 90 height 29
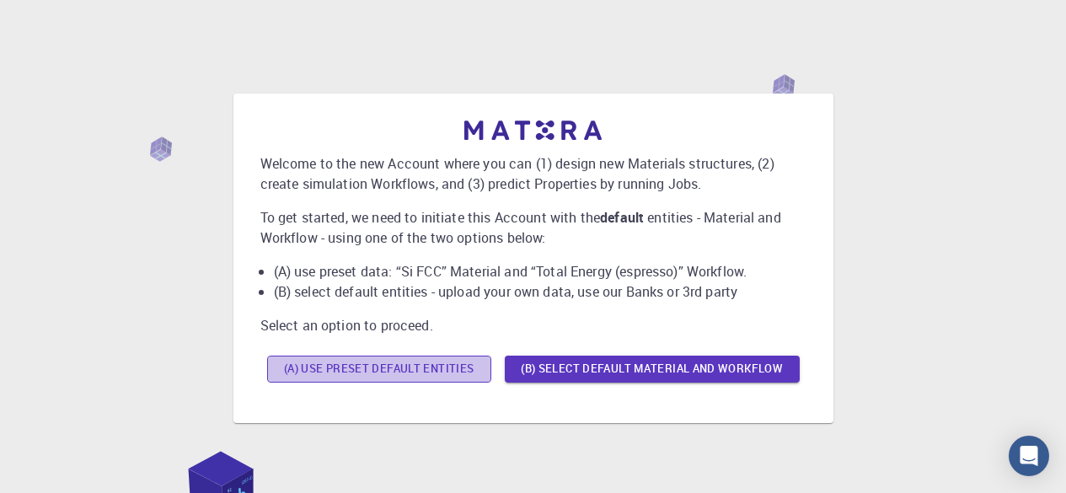
click at [472, 363] on button "(A) Use preset default entities" at bounding box center [379, 368] width 224 height 27
